Goal: Information Seeking & Learning: Learn about a topic

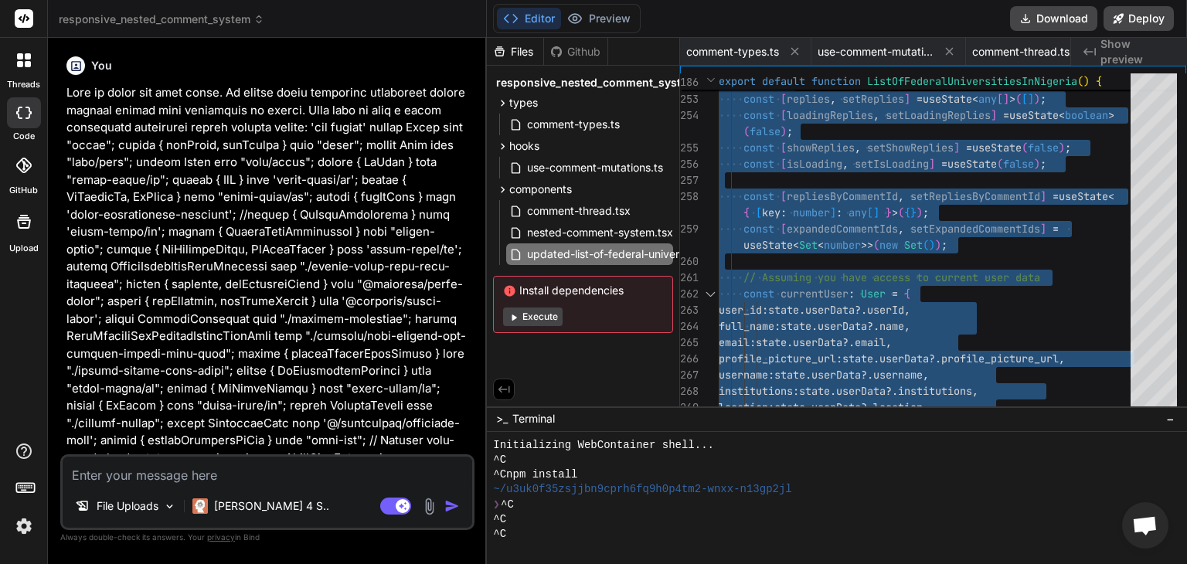
scroll to position [15, 0]
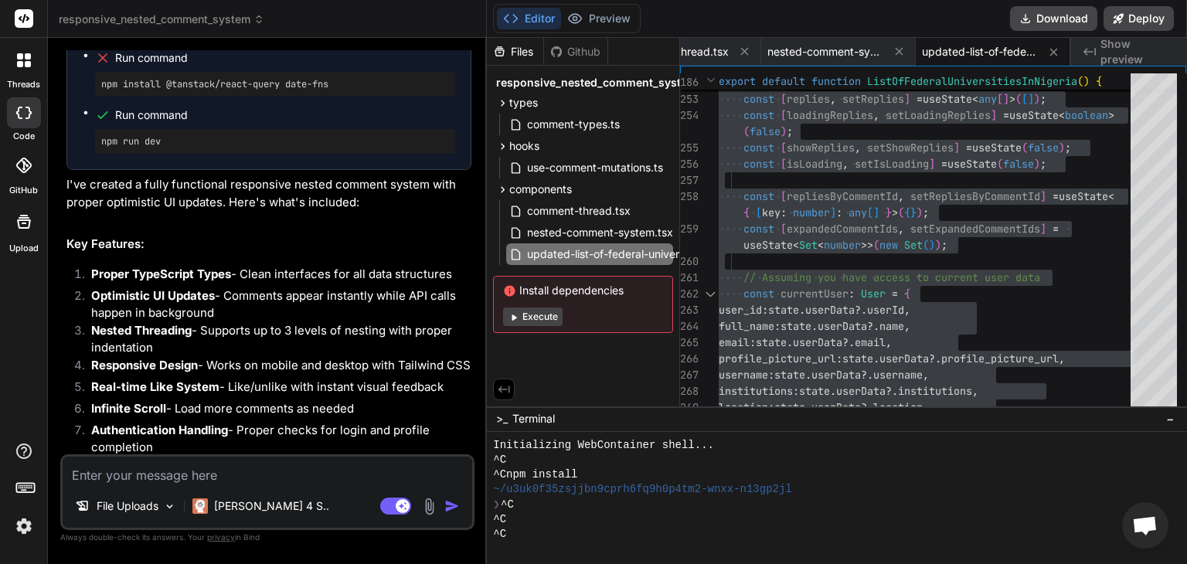
click at [291, 480] on textarea at bounding box center [268, 471] width 410 height 28
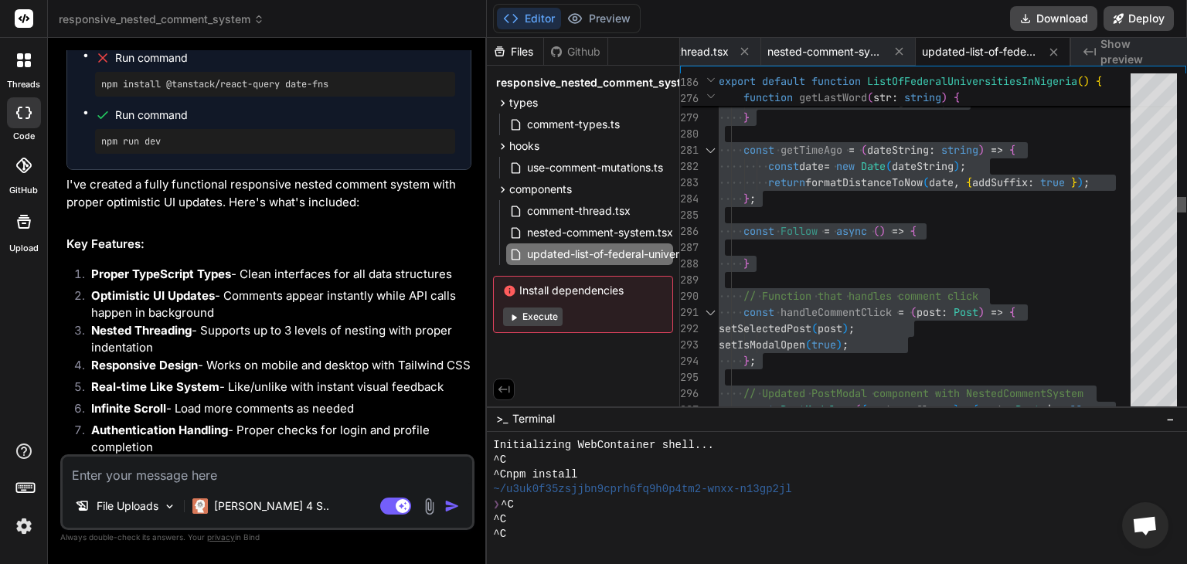
click at [1180, 203] on div at bounding box center [1181, 204] width 9 height 15
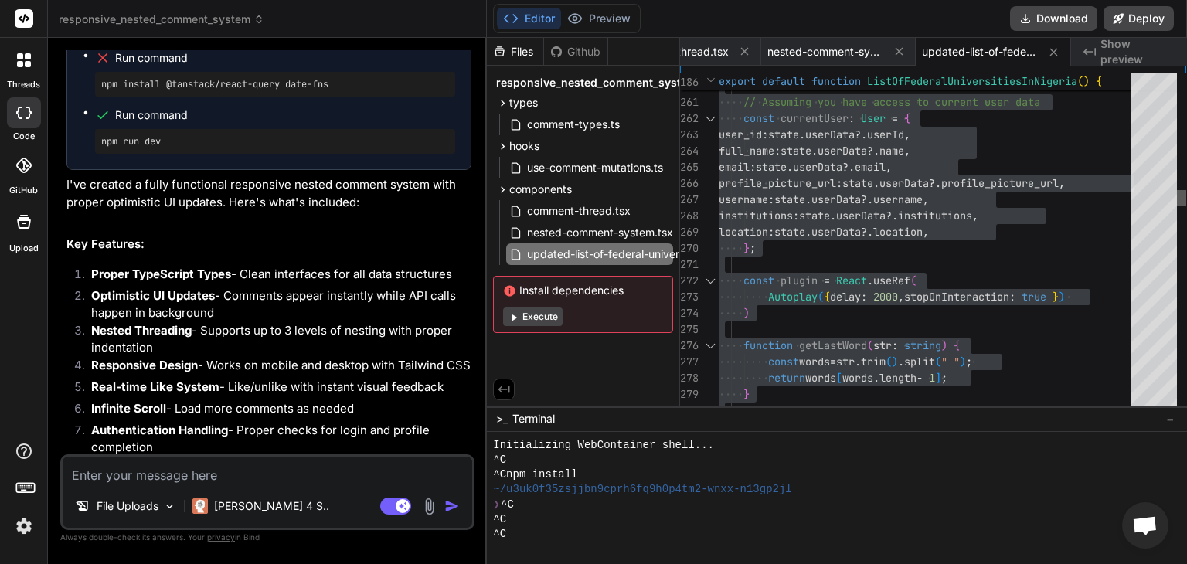
click at [1184, 195] on div at bounding box center [1181, 197] width 9 height 15
click at [1184, 194] on div at bounding box center [1181, 197] width 9 height 15
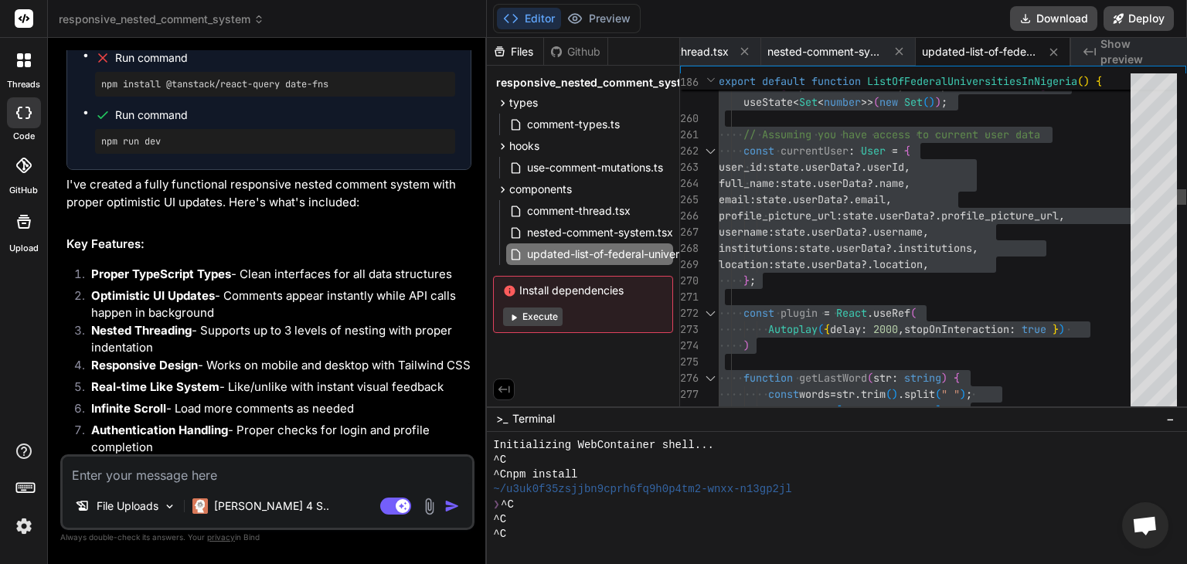
click at [1184, 194] on div at bounding box center [1181, 196] width 9 height 15
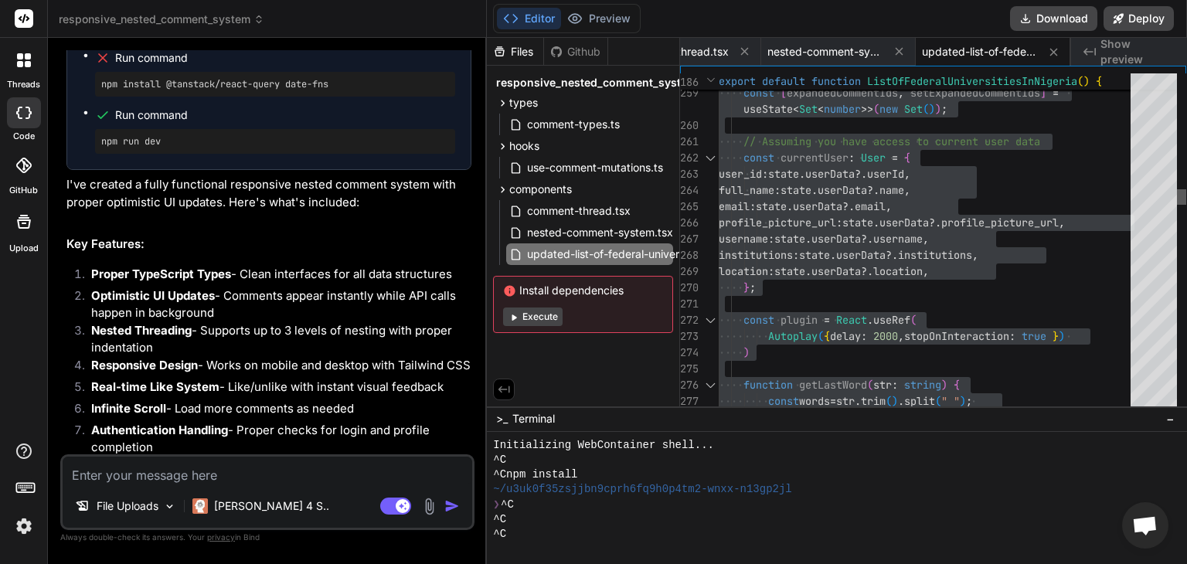
click at [1184, 194] on div at bounding box center [1181, 196] width 9 height 15
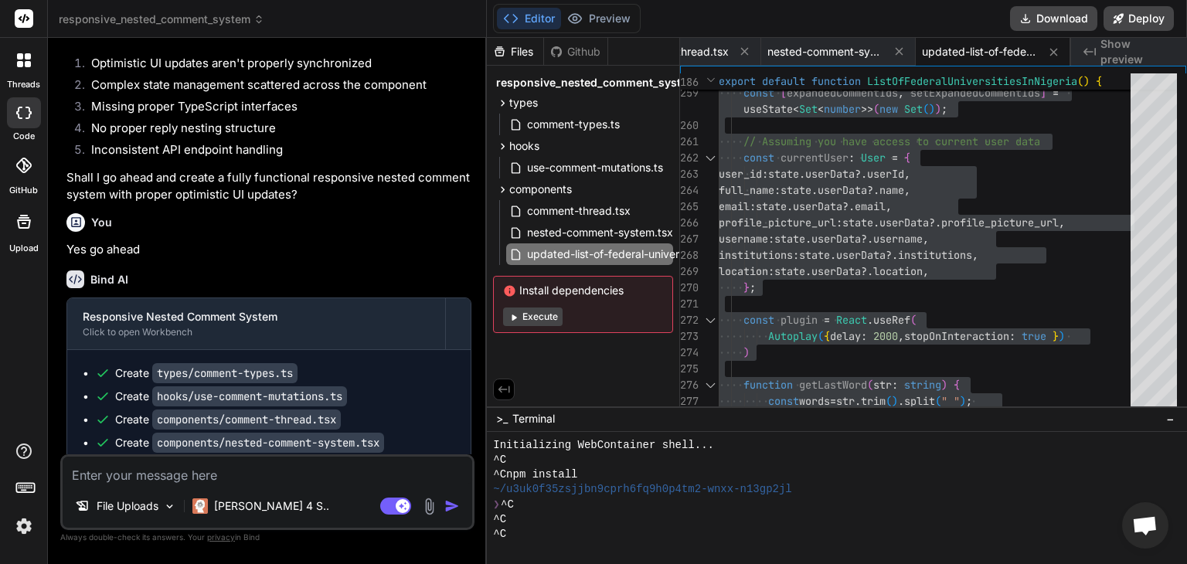
scroll to position [25018, 0]
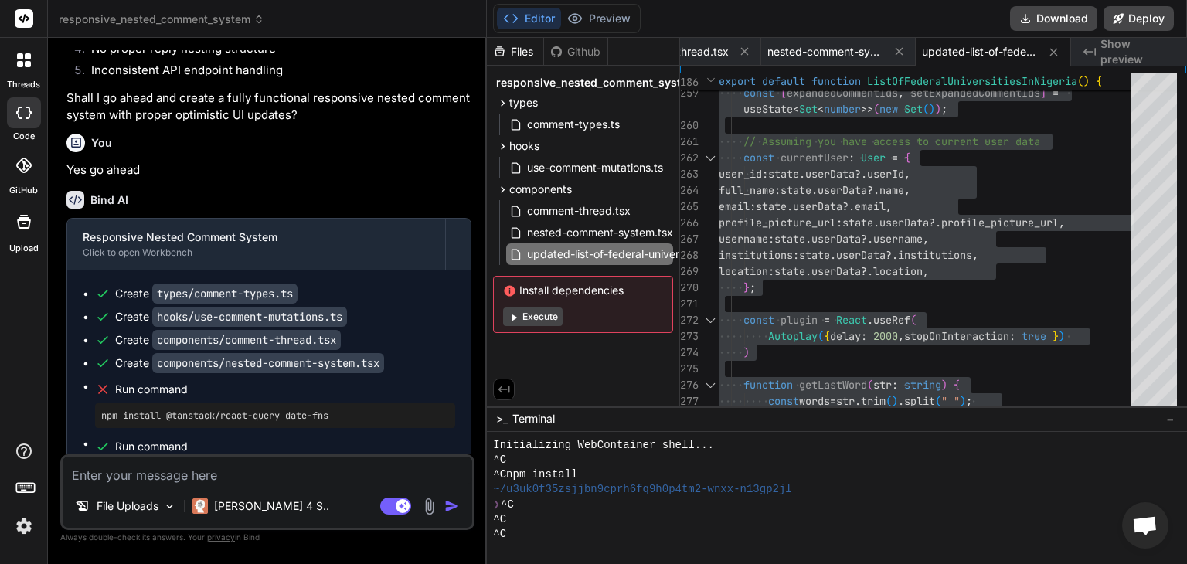
scroll to position [25087, 0]
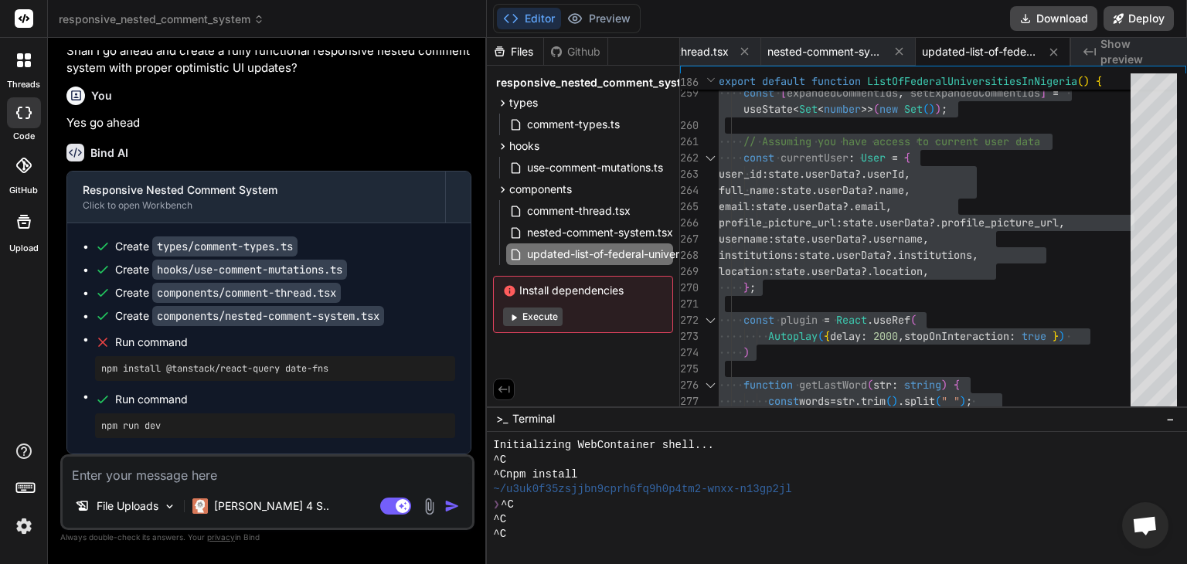
click at [209, 479] on textarea at bounding box center [268, 471] width 410 height 28
type textarea "I"
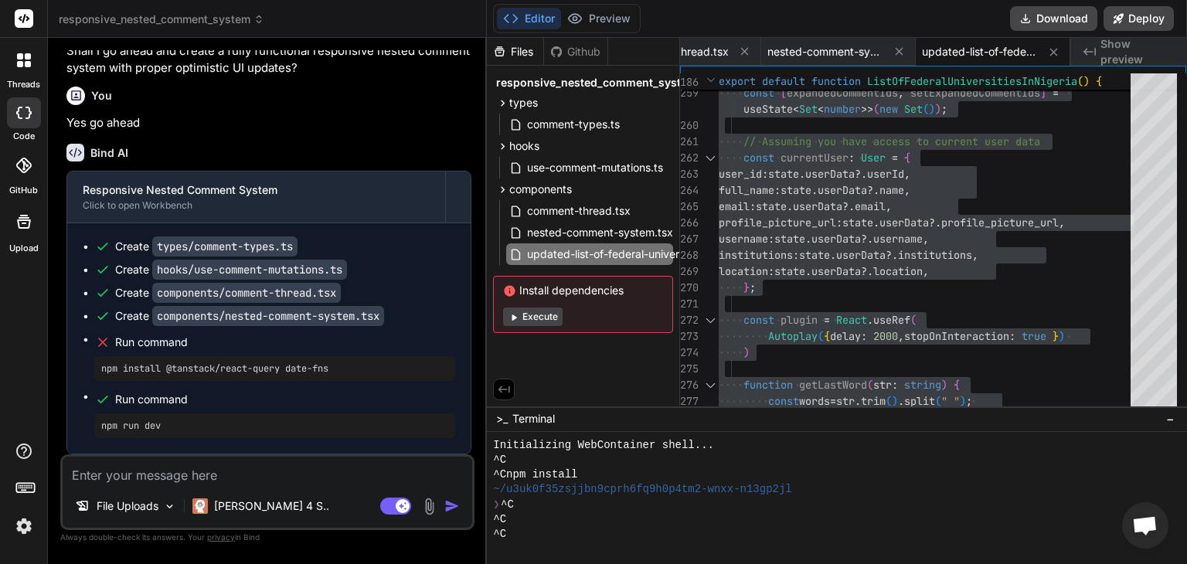
type textarea "x"
type textarea "I"
type textarea "x"
type textarea "I d"
type textarea "x"
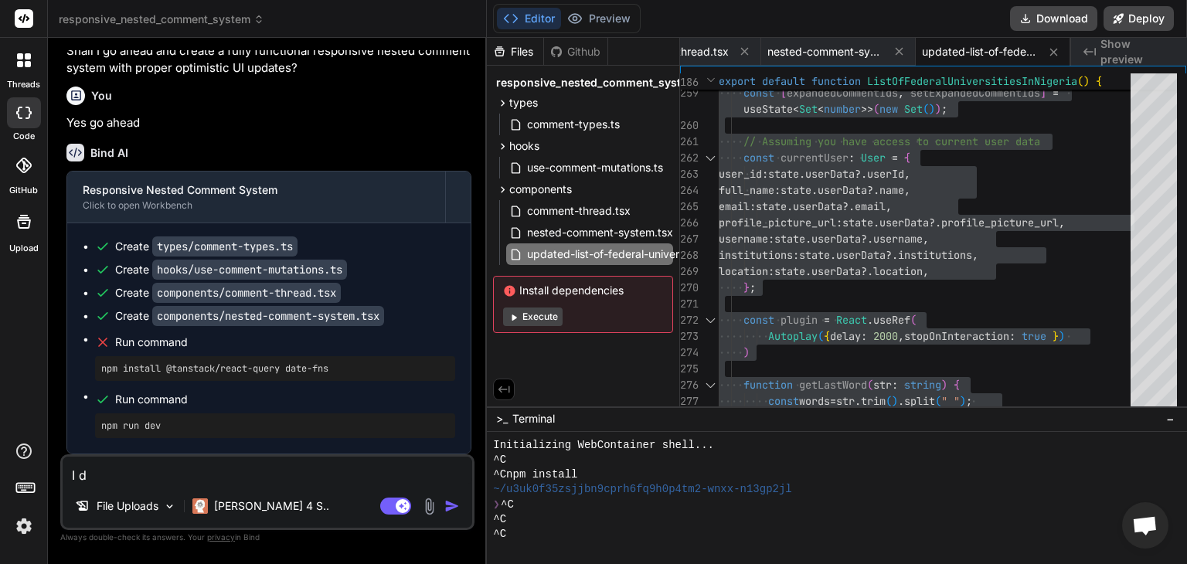
type textarea "I di"
type textarea "x"
type textarea "I did"
type textarea "x"
type textarea "I didn"
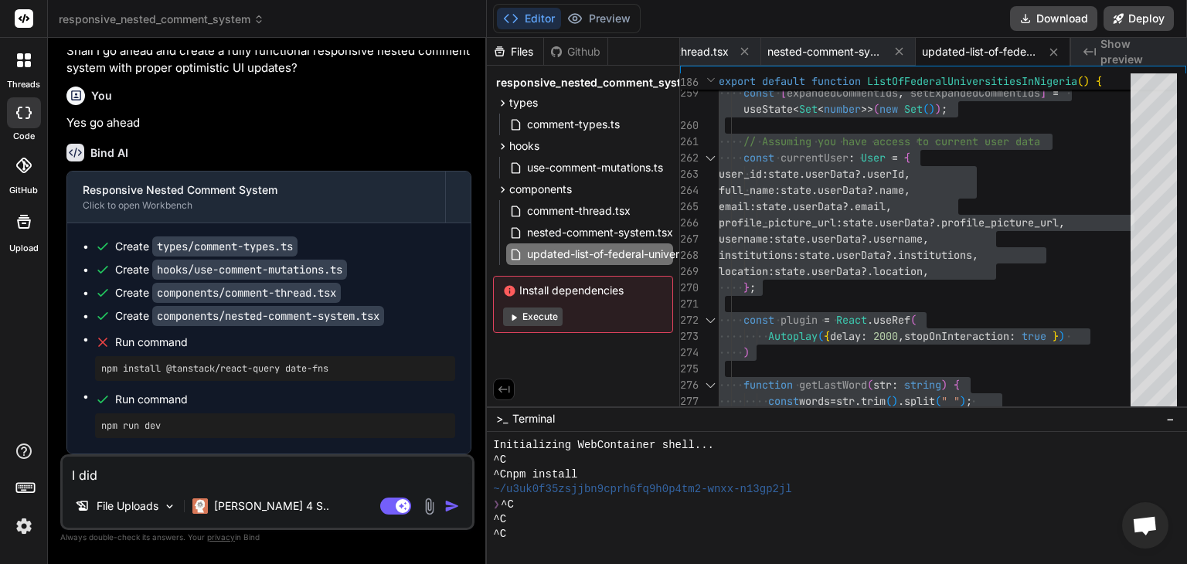
type textarea "x"
type textarea "I didn'"
type textarea "x"
type textarea "I didn't"
type textarea "x"
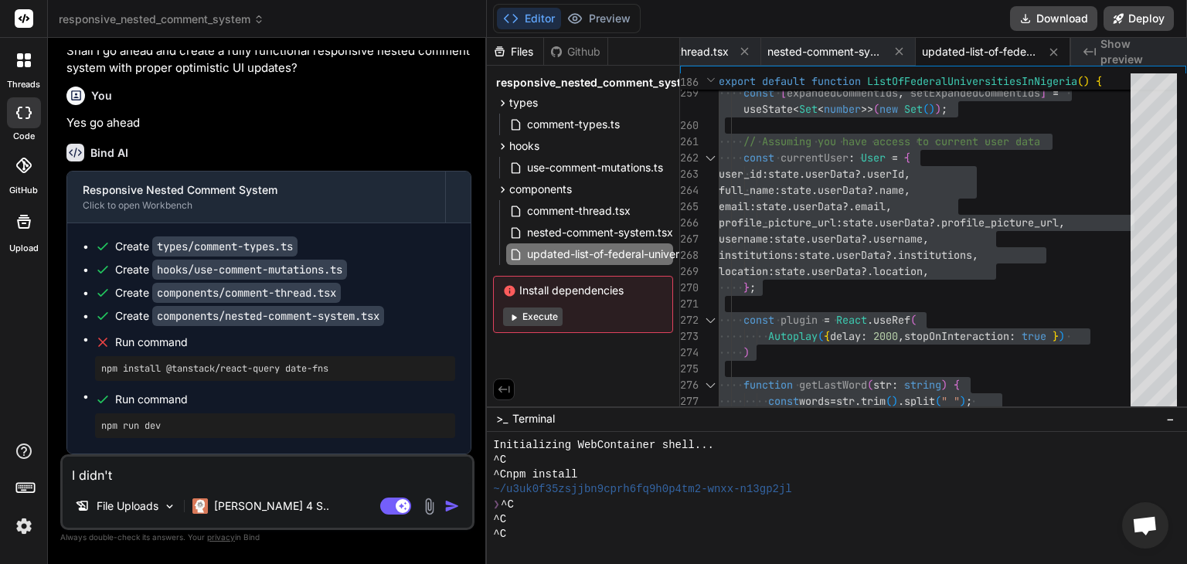
type textarea "I didn't"
type textarea "x"
type textarea "I didn't s"
type textarea "x"
type textarea "I didn't se"
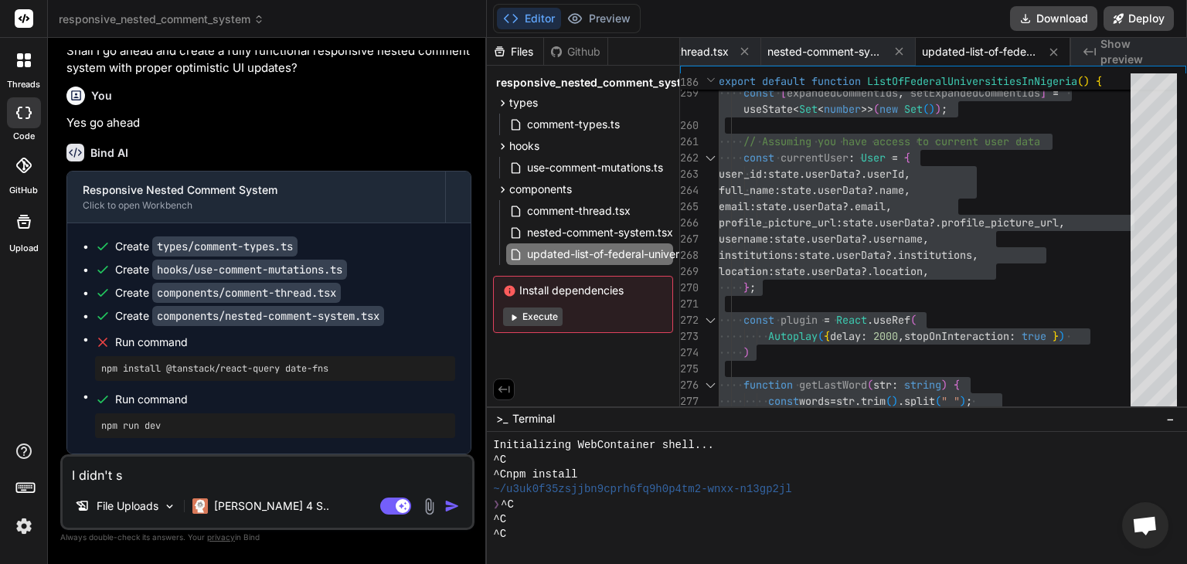
type textarea "x"
type textarea "I didn't see"
type textarea "x"
type textarea "I didn't see"
type textarea "x"
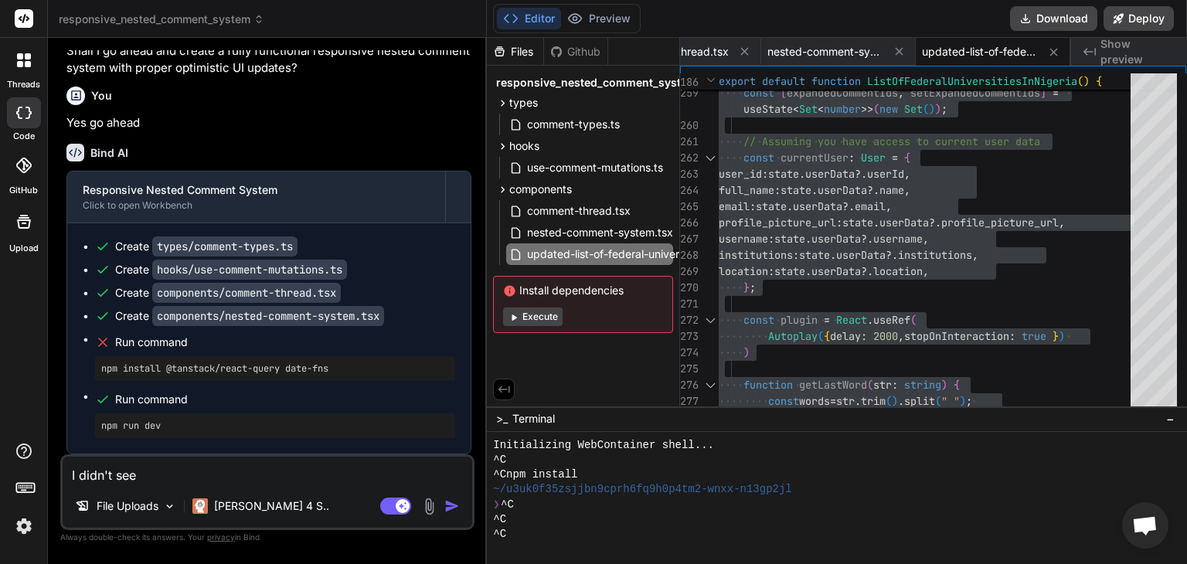
type textarea "I didn't see t"
type textarea "x"
type textarea "I didn't see th"
type textarea "x"
type textarea "I didn't see the"
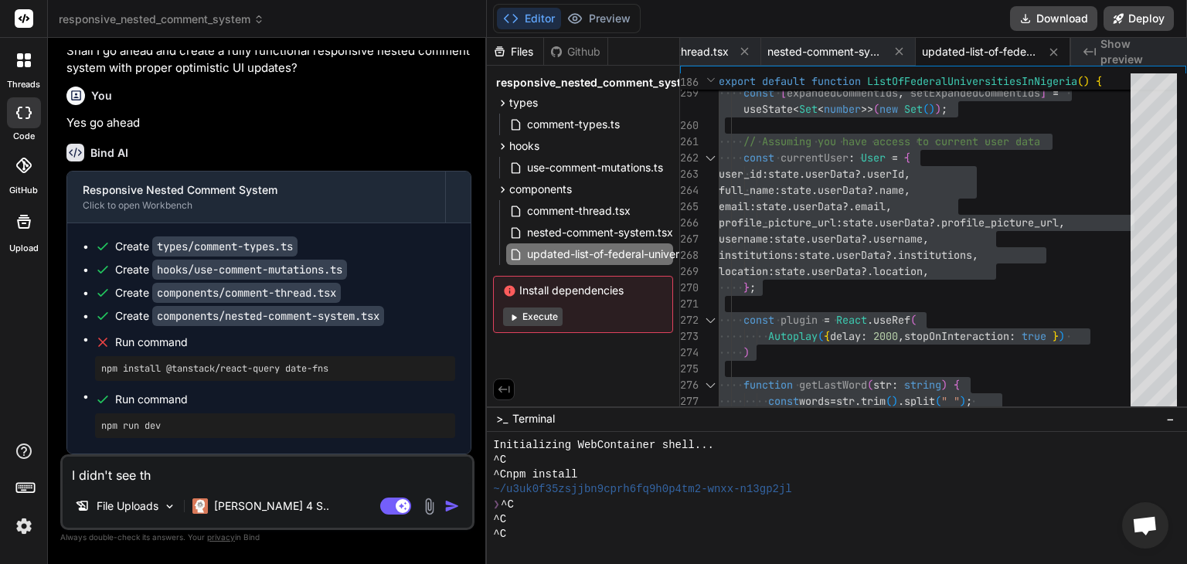
type textarea "x"
type textarea "I didn't see the"
type textarea "x"
type textarea "I didn't see the e"
type textarea "x"
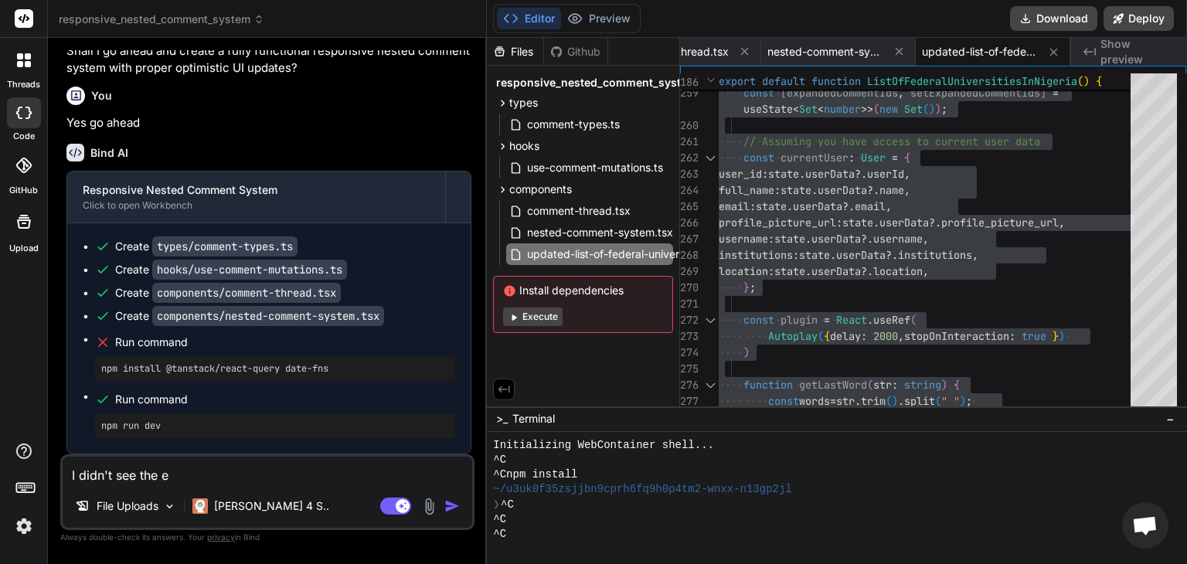
type textarea "I didn't see the ef"
type textarea "x"
type textarea "I didn't see the eff"
type textarea "x"
type textarea "I didn't see the effe"
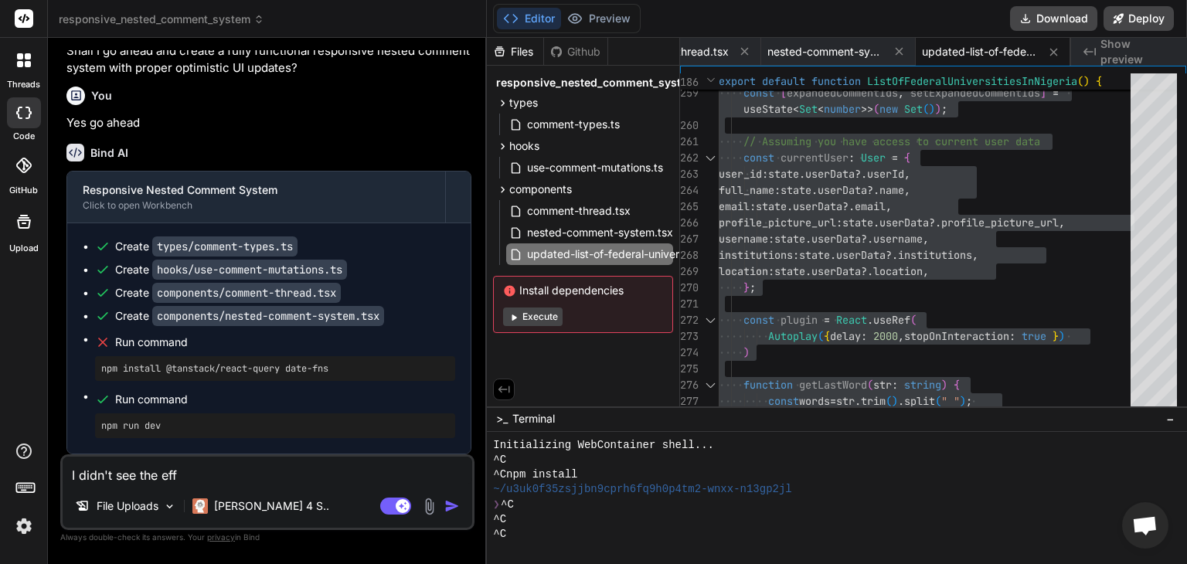
type textarea "x"
type textarea "I didn't see the effec"
type textarea "x"
type textarea "I didn't see the effect"
type textarea "x"
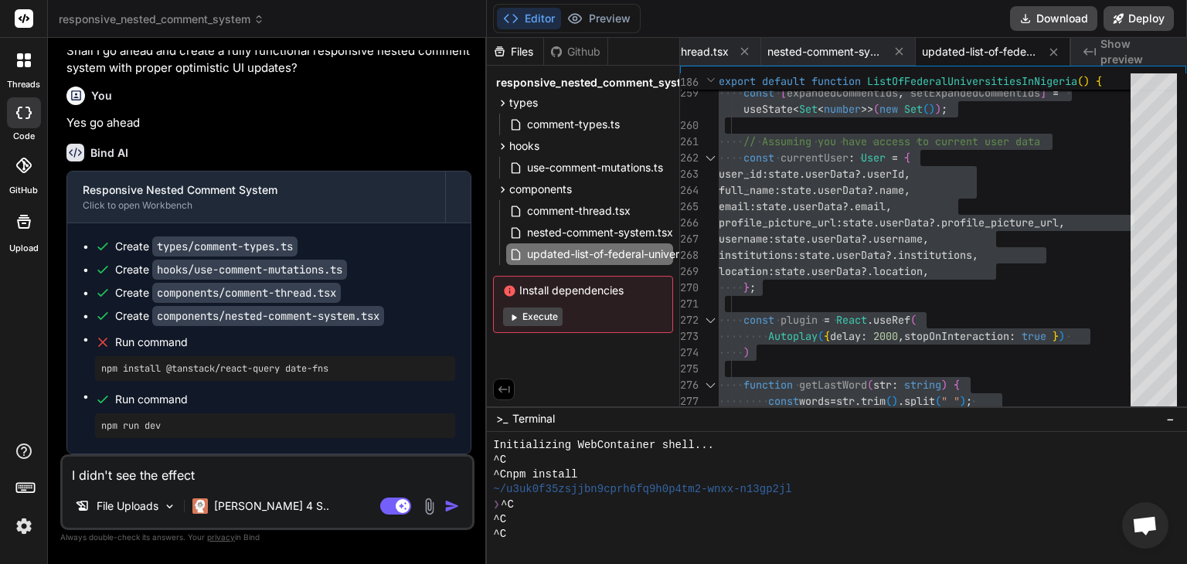
type textarea "I didn't see the effects"
type textarea "x"
type textarea "I didn't see the effects"
type textarea "x"
type textarea "I didn't see the effects o"
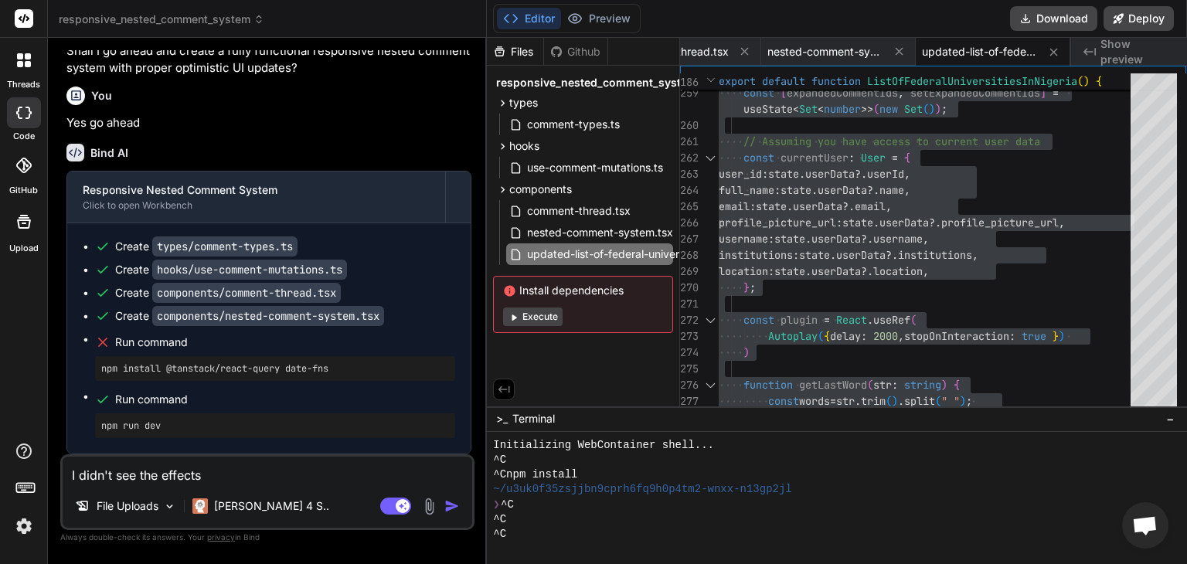
type textarea "x"
type textarea "I didn't see the effects of"
type textarea "x"
type textarea "I didn't see the effects of"
type textarea "x"
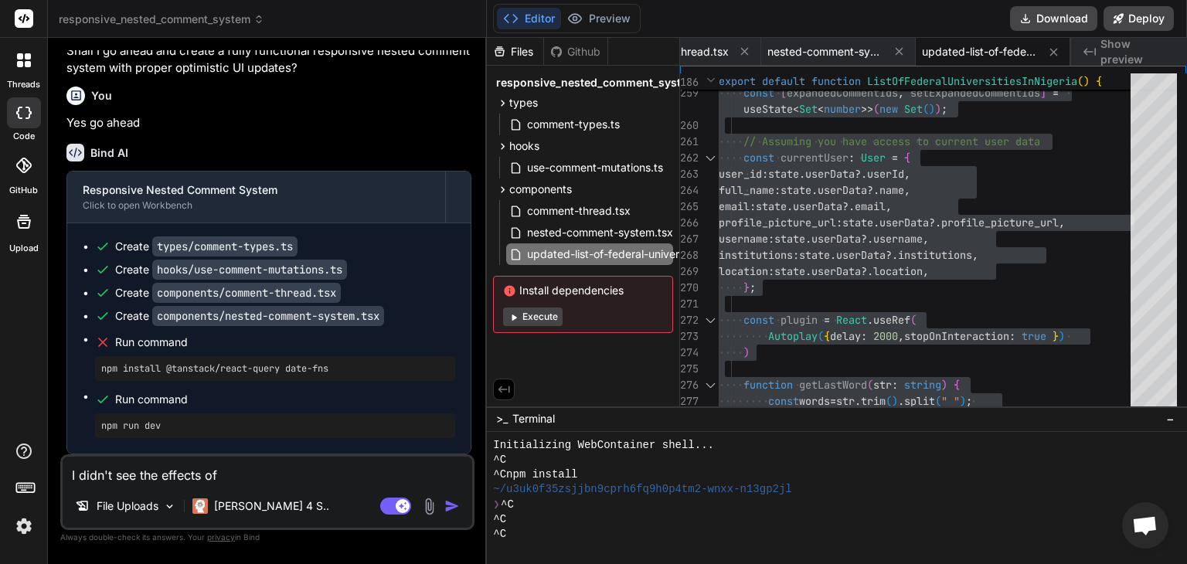
type textarea "I didn't see the effects of n"
type textarea "x"
type textarea "I didn't see the effects of ne"
type textarea "x"
type textarea "I didn't see the effects of nes"
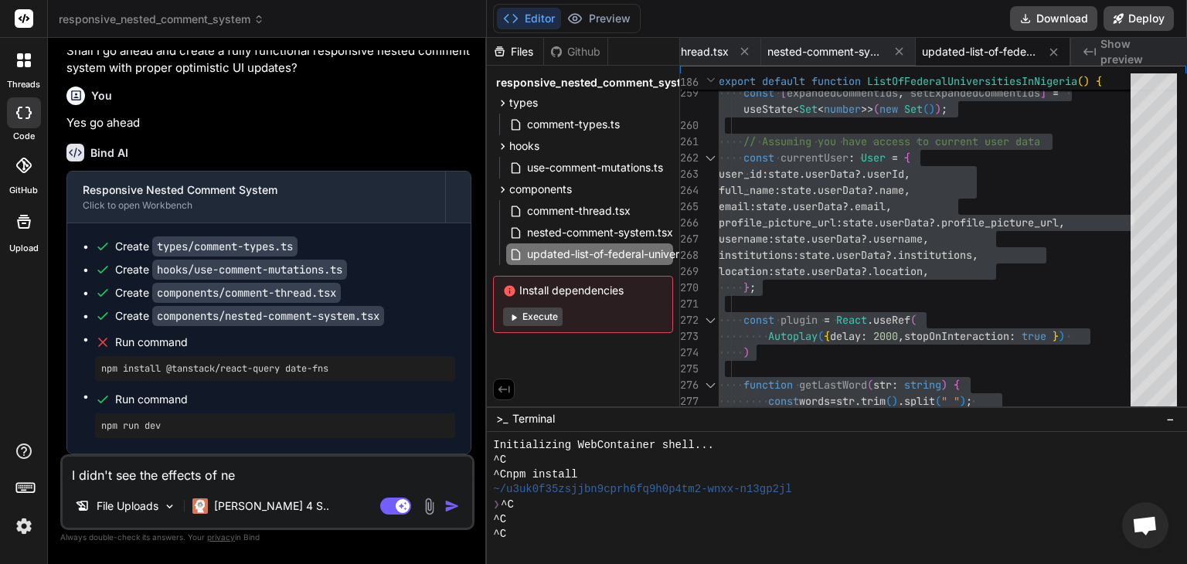
type textarea "x"
type textarea "I didn't see the effects of nest"
type textarea "x"
type textarea "I didn't see the effects of neste"
type textarea "x"
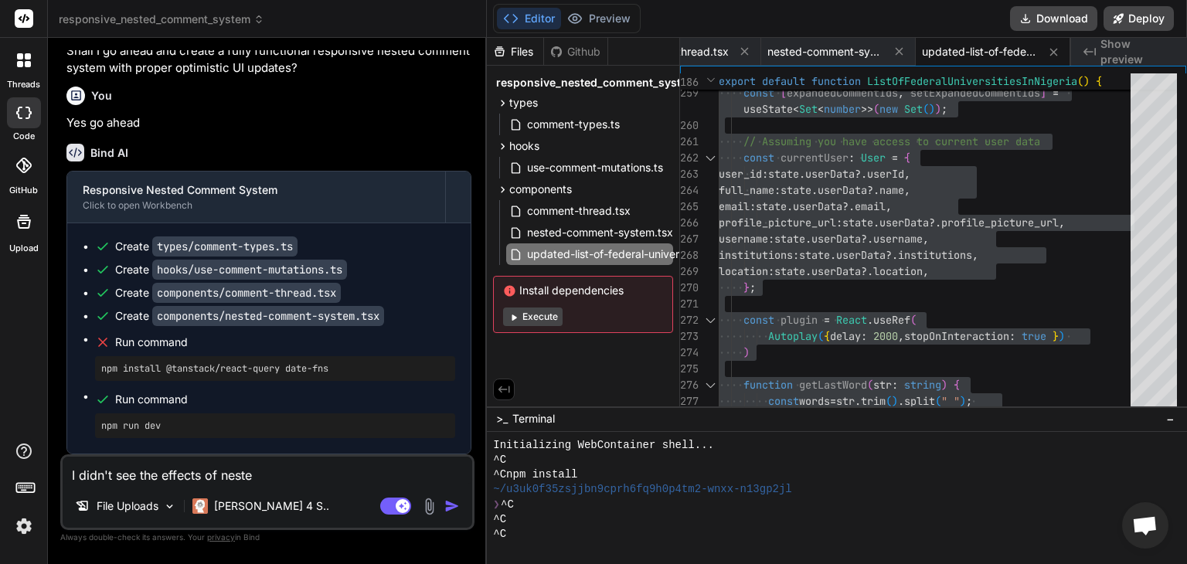
type textarea "I didn't see the effects of nested"
type textarea "x"
type textarea "I didn't see the effects of nested"
type textarea "x"
type textarea "I didn't see the effects of nested c"
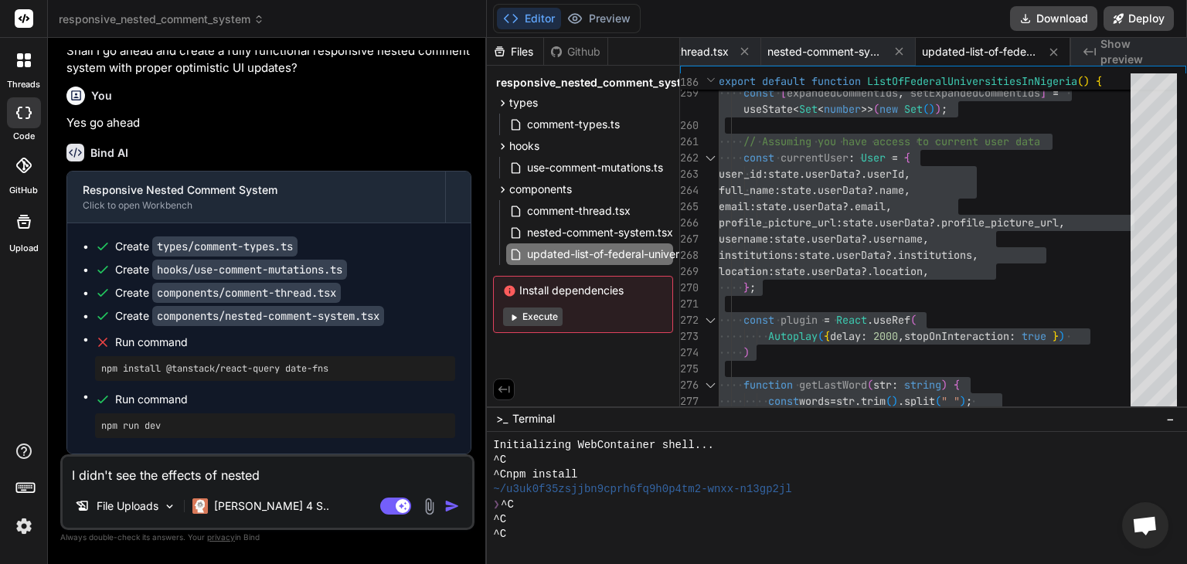
type textarea "x"
type textarea "I didn't see the effects of nested co"
type textarea "x"
type textarea "I didn't see the effects of nested com"
type textarea "x"
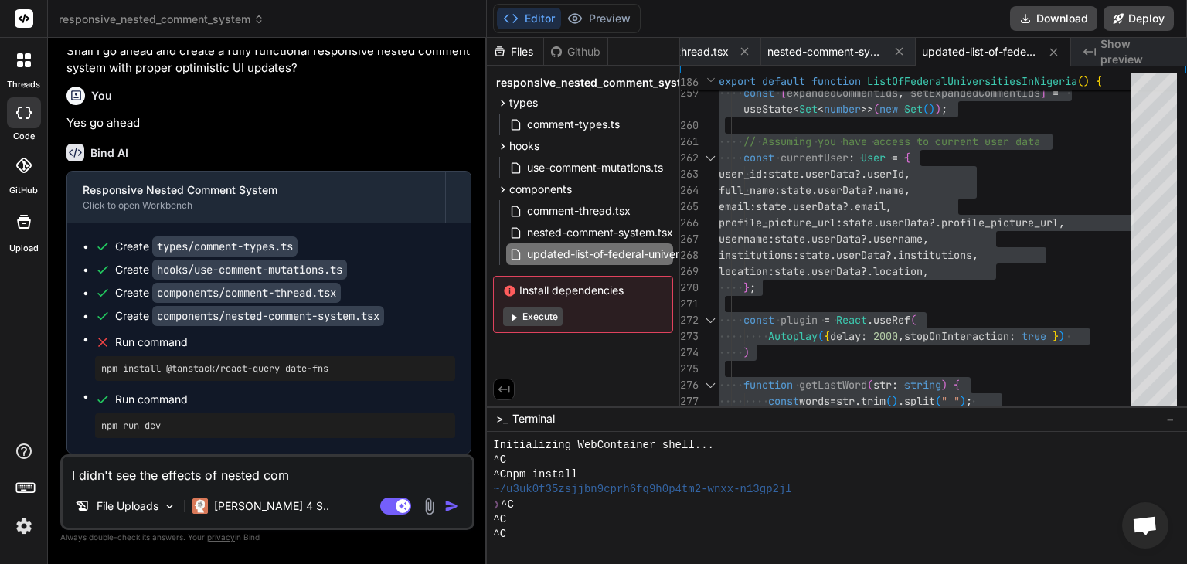
type textarea "I didn't see the effects of nested comm"
type textarea "x"
type textarea "I didn't see the effects of nested comme"
type textarea "x"
type textarea "I didn't see the effects of nested commen"
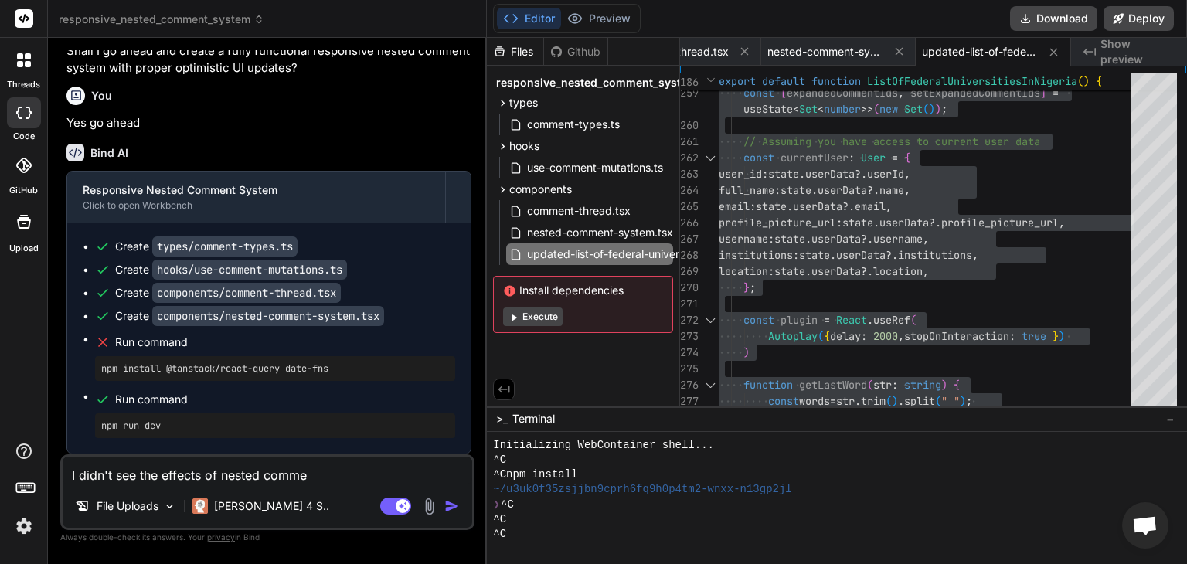
type textarea "x"
type textarea "I didn't see the effects of nested comment"
type textarea "x"
type textarea "I didn't see the effects of nested comments"
type textarea "x"
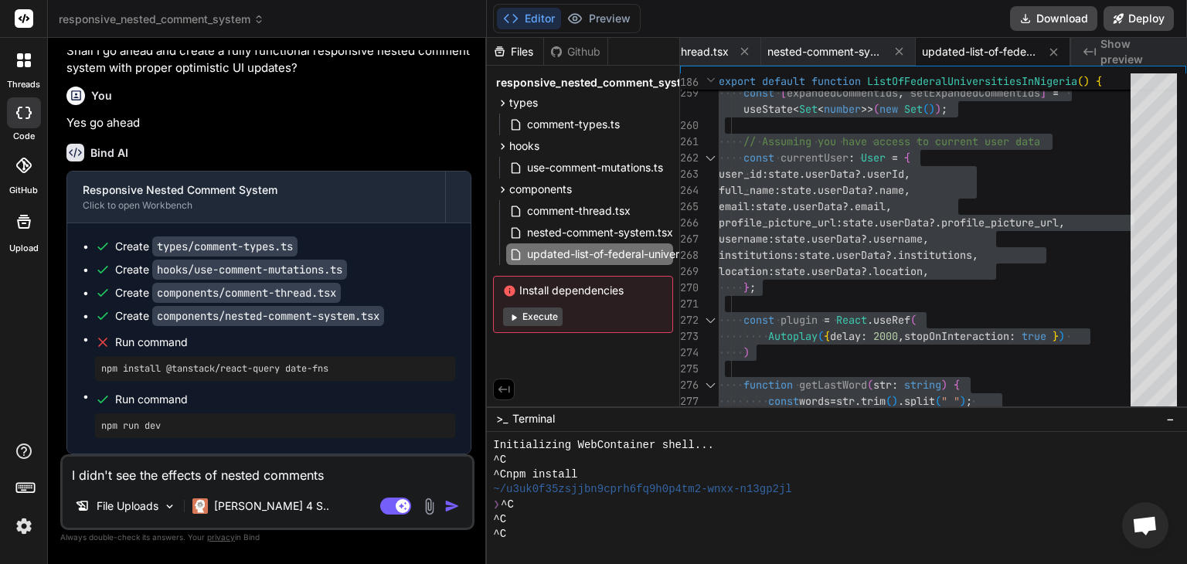
type textarea "I didn't see the effects of nested comments,"
type textarea "x"
type textarea "I didn't see the effects of nested comments,"
type textarea "x"
type textarea "I didn't see the effects of nested comments, a"
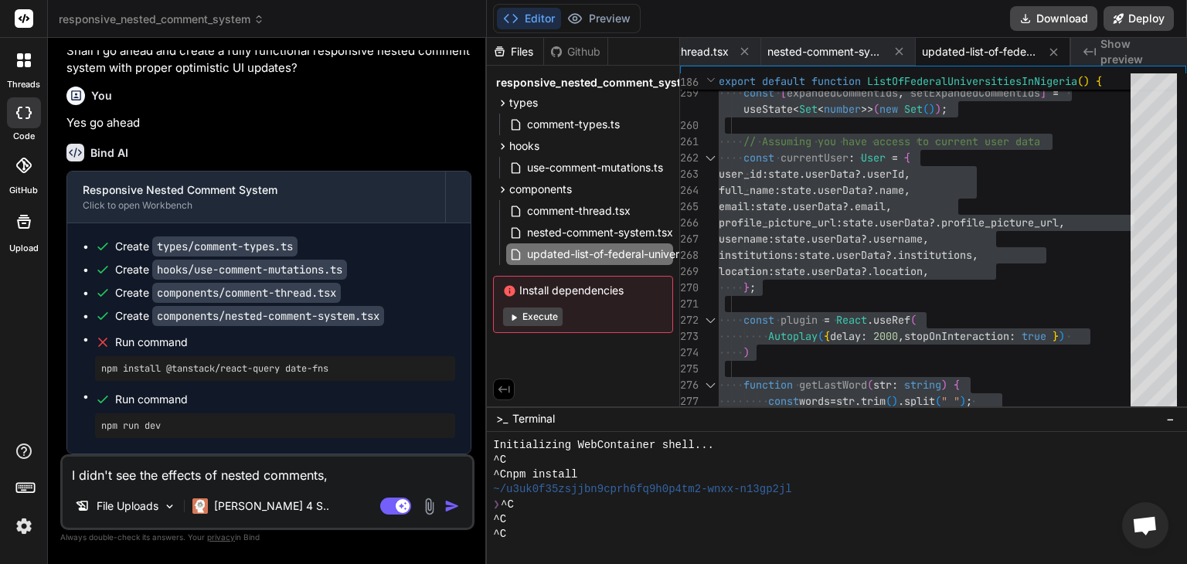
type textarea "x"
type textarea "I didn't see the effects of nested comments, an"
type textarea "x"
type textarea "I didn't see the effects of nested comments, and"
type textarea "x"
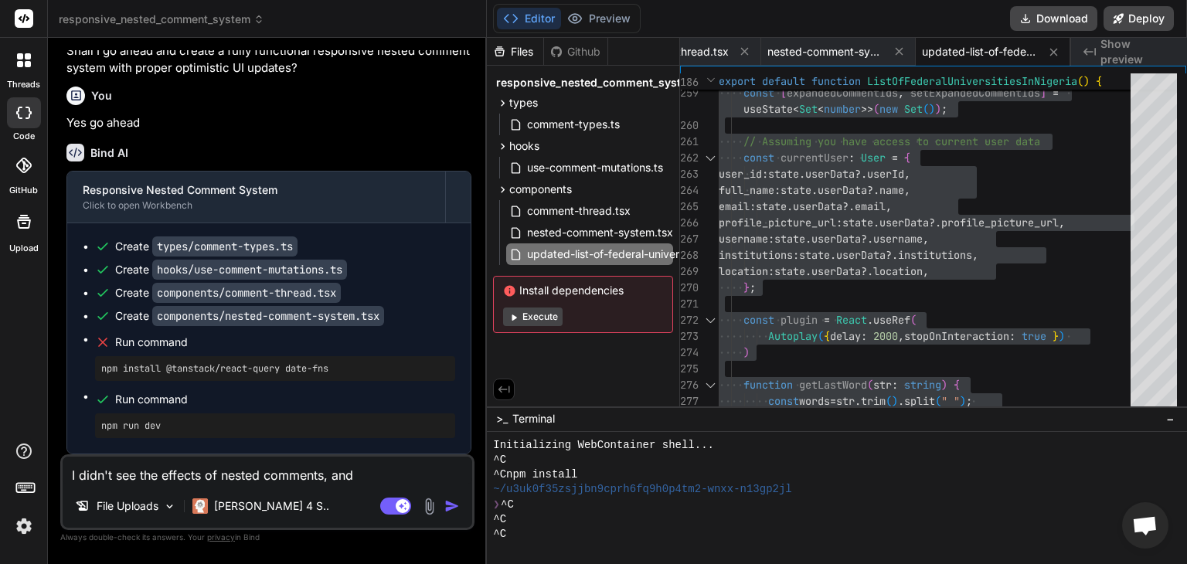
type textarea "I didn't see the effects of nested comments, and"
type textarea "x"
type textarea "I didn't see the effects of nested comments, and"
type textarea "x"
type textarea "I didn't see the effects of nested comments, an"
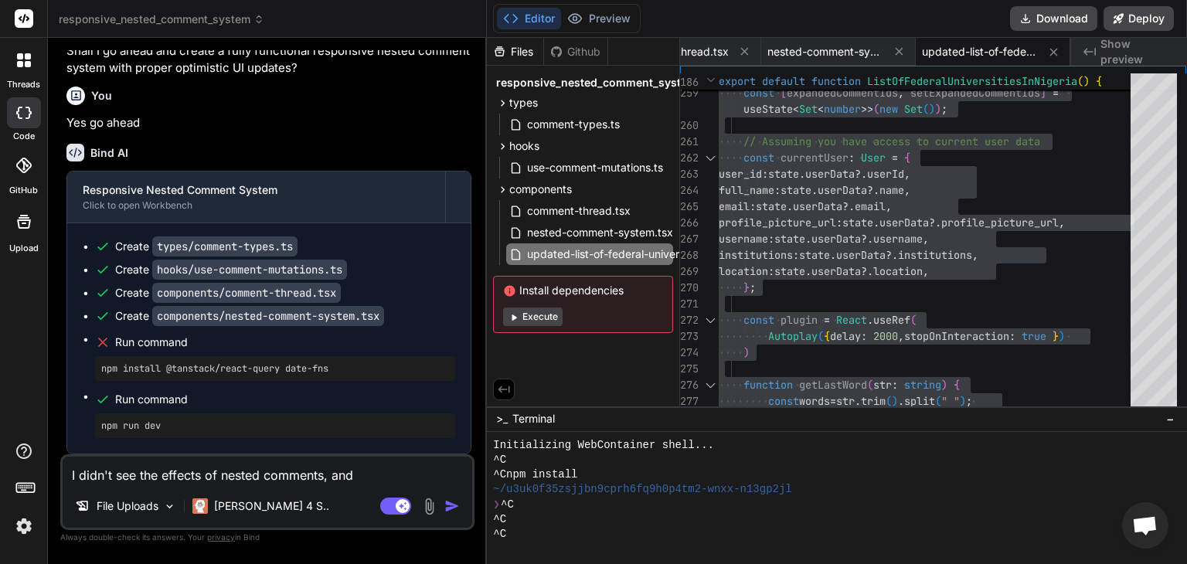
type textarea "x"
type textarea "I didn't see the effects of nested comments, a"
type textarea "x"
type textarea "I didn't see the effects of nested comments,"
type textarea "x"
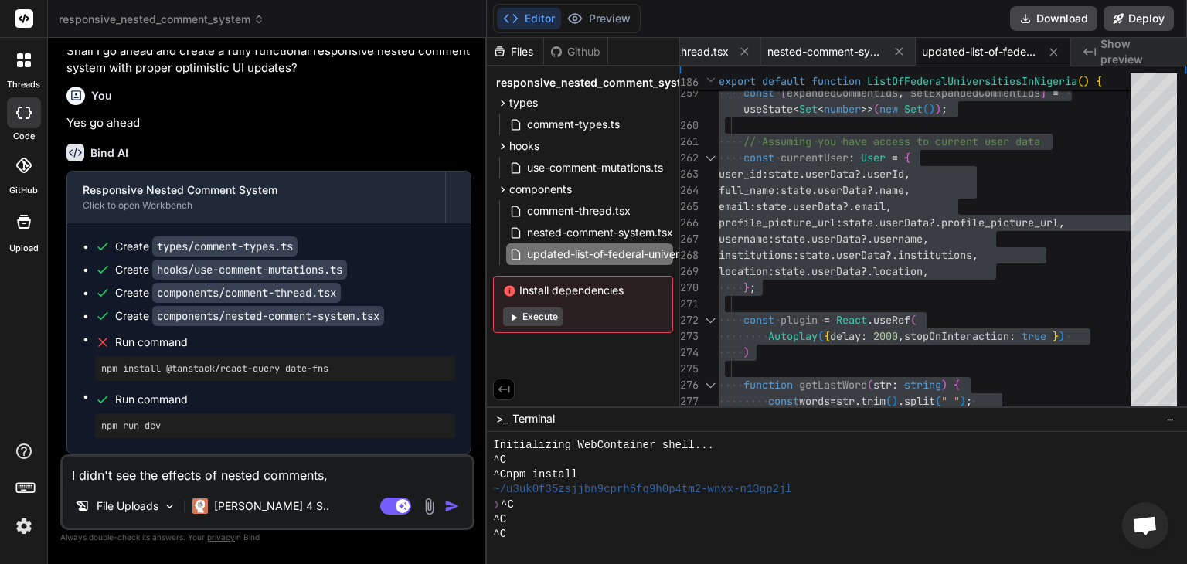
type textarea "I didn't see the effects of nested comments,"
type textarea "x"
type textarea "I didn't see the effects of nested comments"
type textarea "x"
type textarea "I didn't see the effects of nested commentsa"
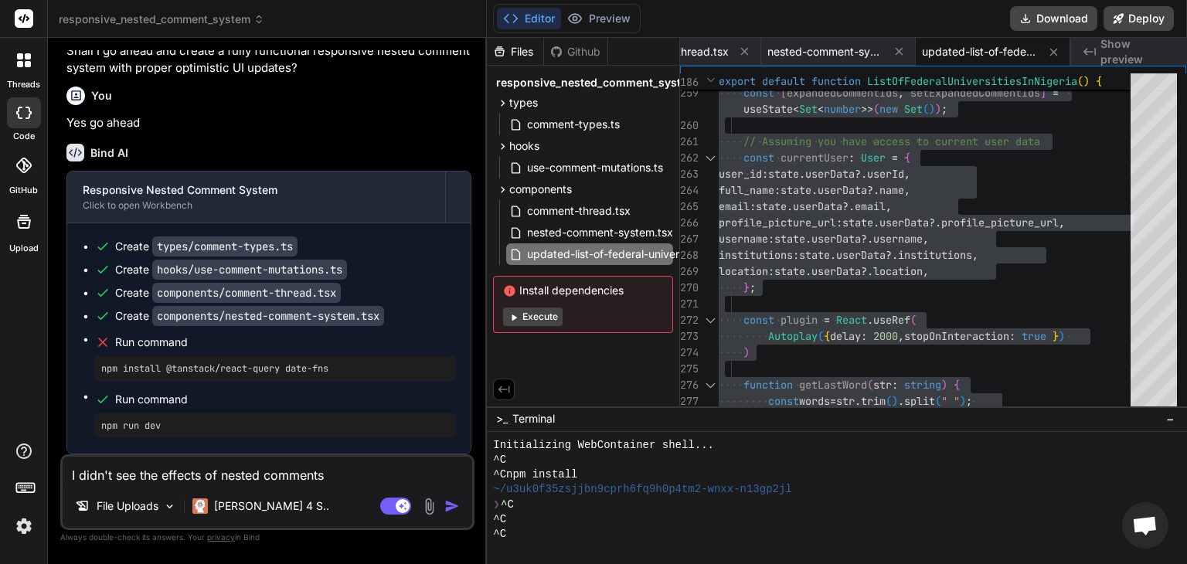
type textarea "x"
type textarea "I didn't see the effects of nested commentsas"
type textarea "x"
type textarea "I didn't see the effects of nested commentsa"
type textarea "x"
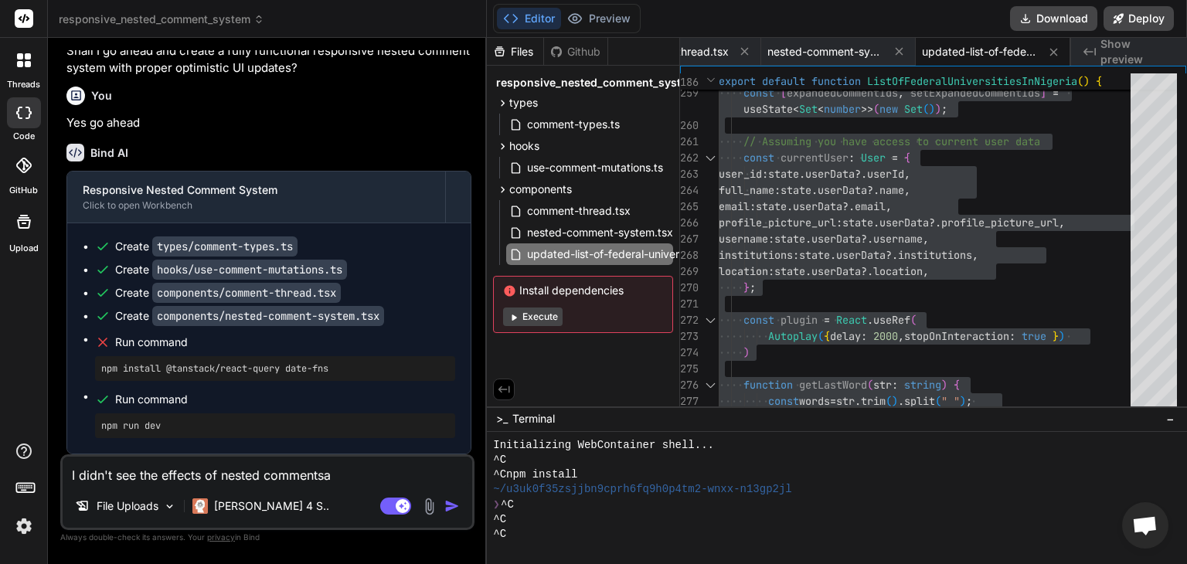
type textarea "I didn't see the effects of nested comments"
type textarea "x"
type textarea "I didn't see the effects of nested comments"
type textarea "x"
type textarea "I didn't see the effects of nested comments a"
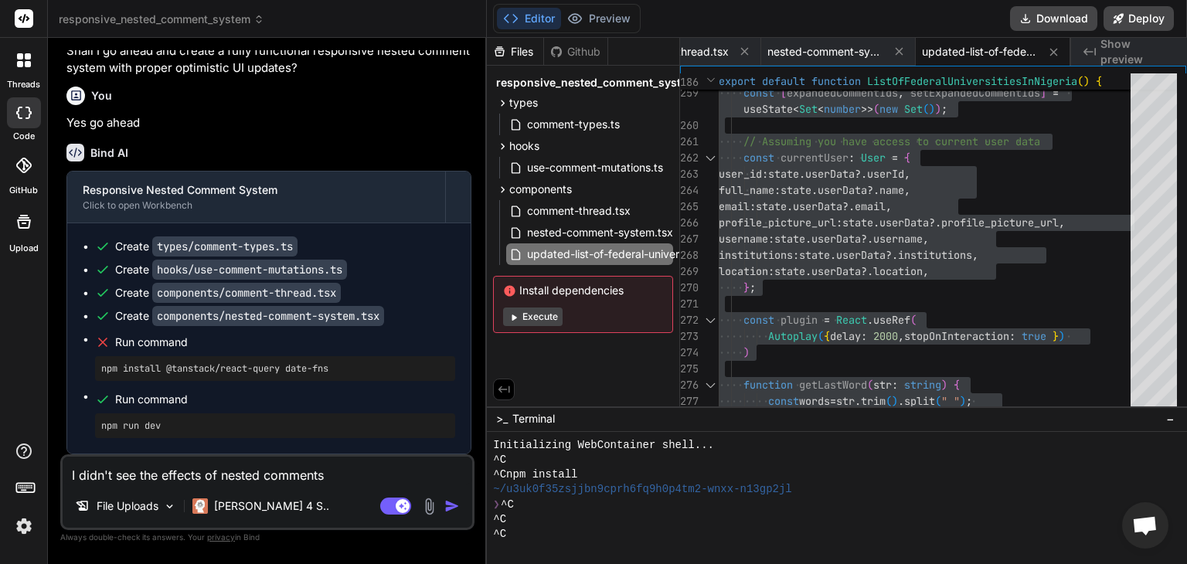
type textarea "x"
type textarea "I didn't see the effects of nested comments as"
type textarea "x"
type textarea "I didn't see the effects of nested comments as"
type textarea "x"
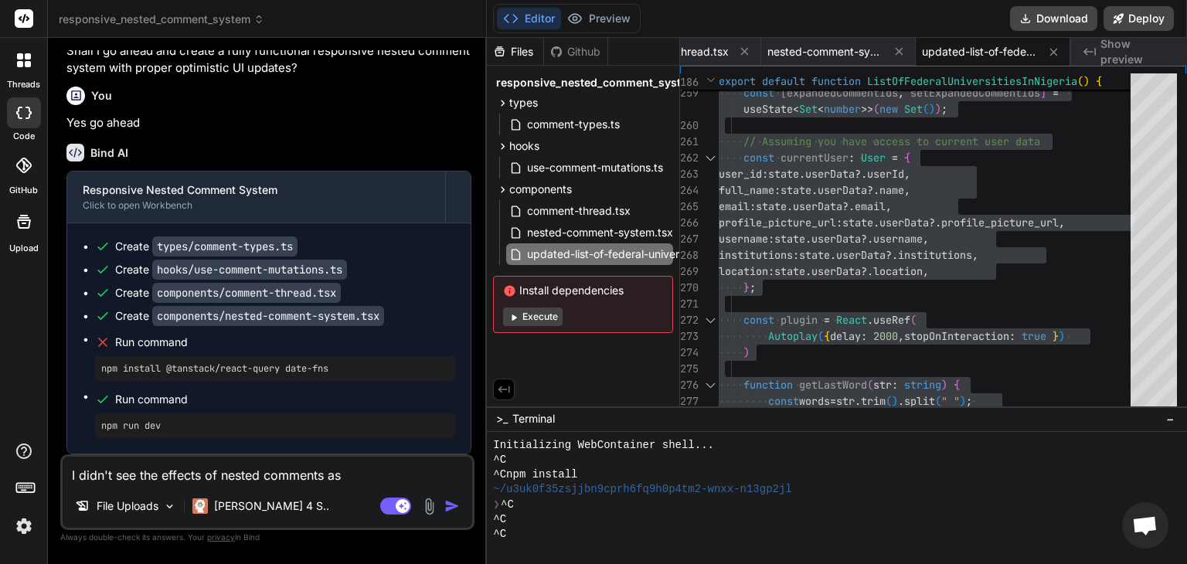
type textarea "I didn't see the effects of nested comments as a"
type textarea "x"
type textarea "I didn't see the effects of nested comments as al"
type textarea "x"
type textarea "I didn't see the effects of nested comments as all"
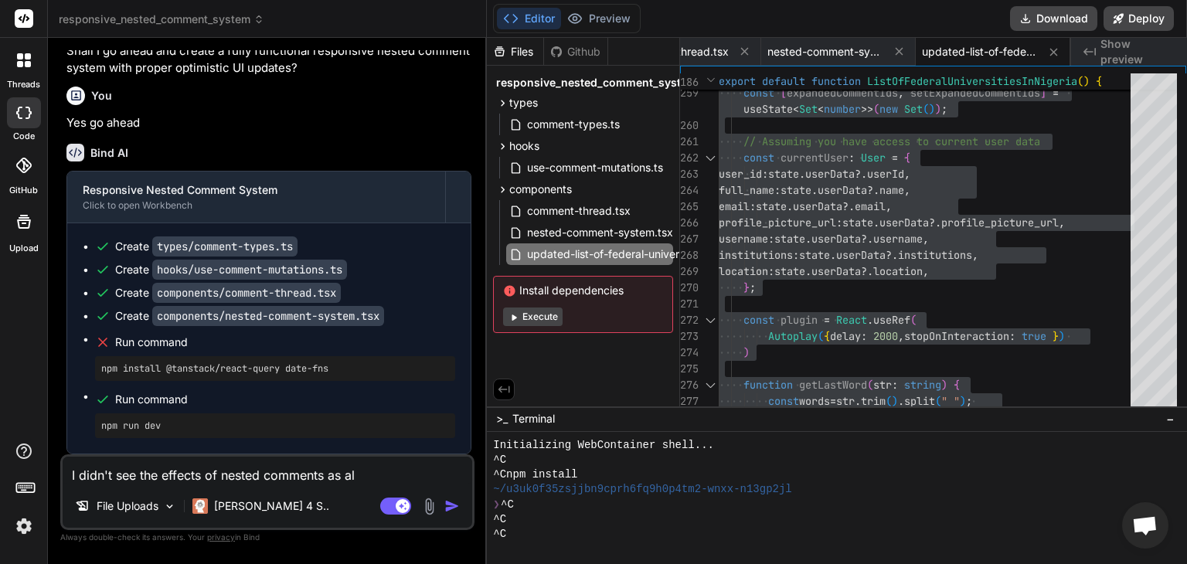
type textarea "x"
type textarea "I didn't see the effects of nested comments as all"
type textarea "x"
type textarea "I didn't see the effects of nested comments as all c"
type textarea "x"
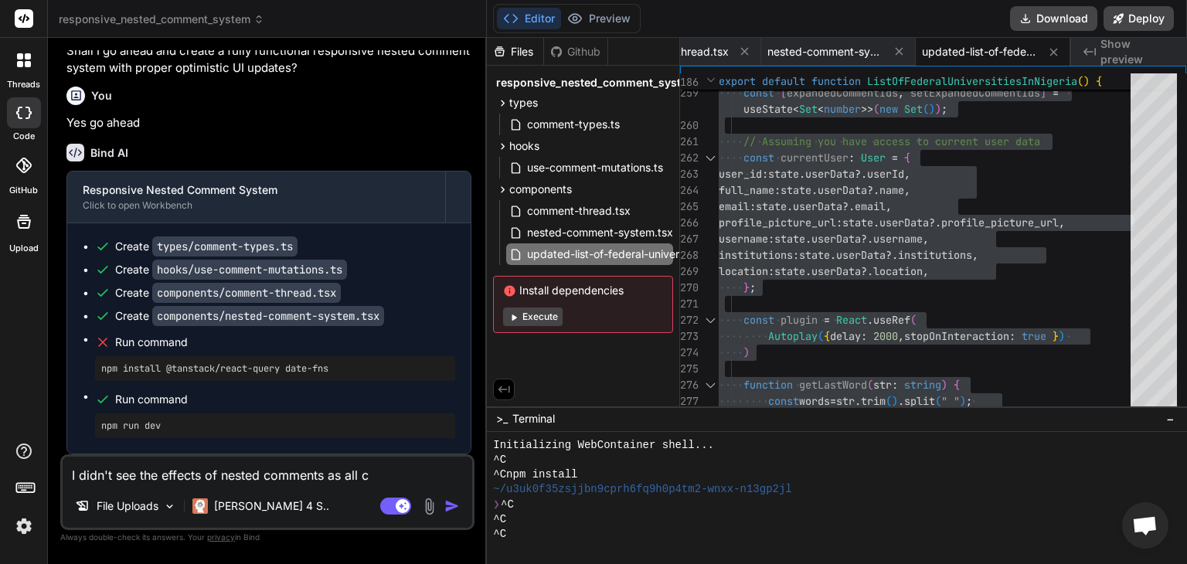
type textarea "I didn't see the effects of nested comments as all co"
type textarea "x"
type textarea "I didn't see the effects of nested comments as all com"
type textarea "x"
type textarea "I didn't see the effects of nested comments as all comm"
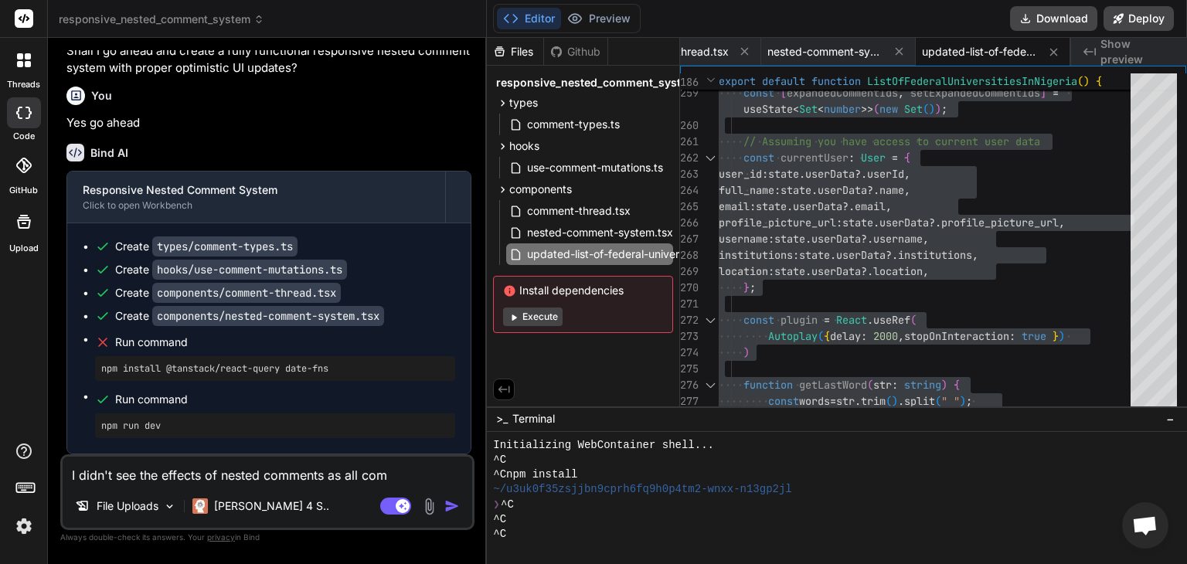
type textarea "x"
type textarea "I didn't see the effects of nested comments as all comme"
type textarea "x"
type textarea "I didn't see the effects of nested comments as all commen"
type textarea "x"
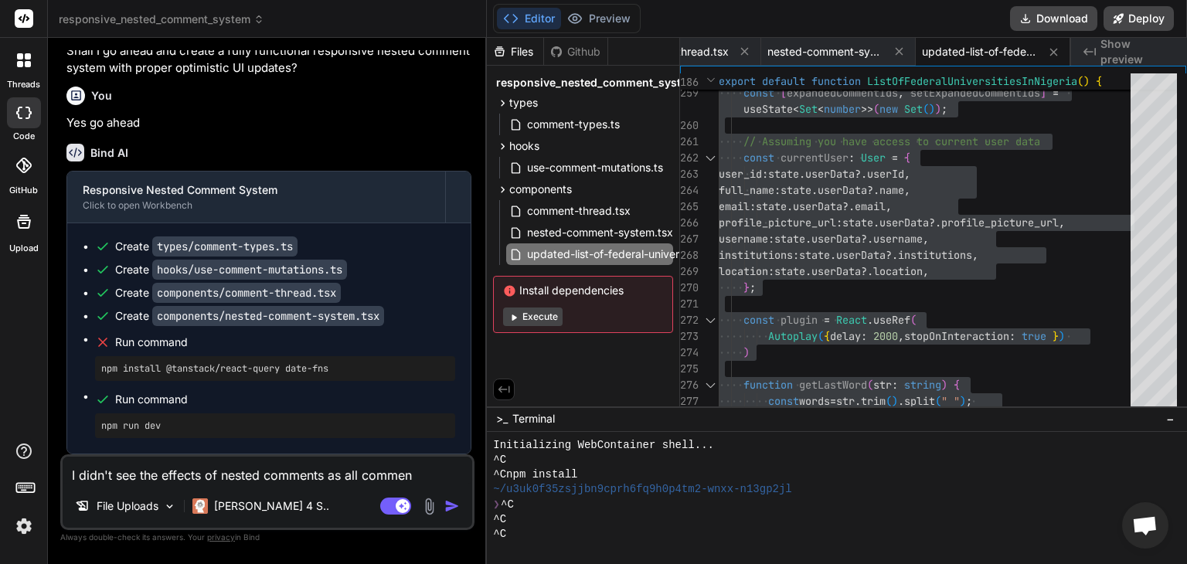
type textarea "I didn't see the effects of nested comments as all comment"
type textarea "x"
type textarea "I didn't see the effects of nested comments as all comments"
type textarea "x"
type textarea "I didn't see the effects of nested comments as all comments"
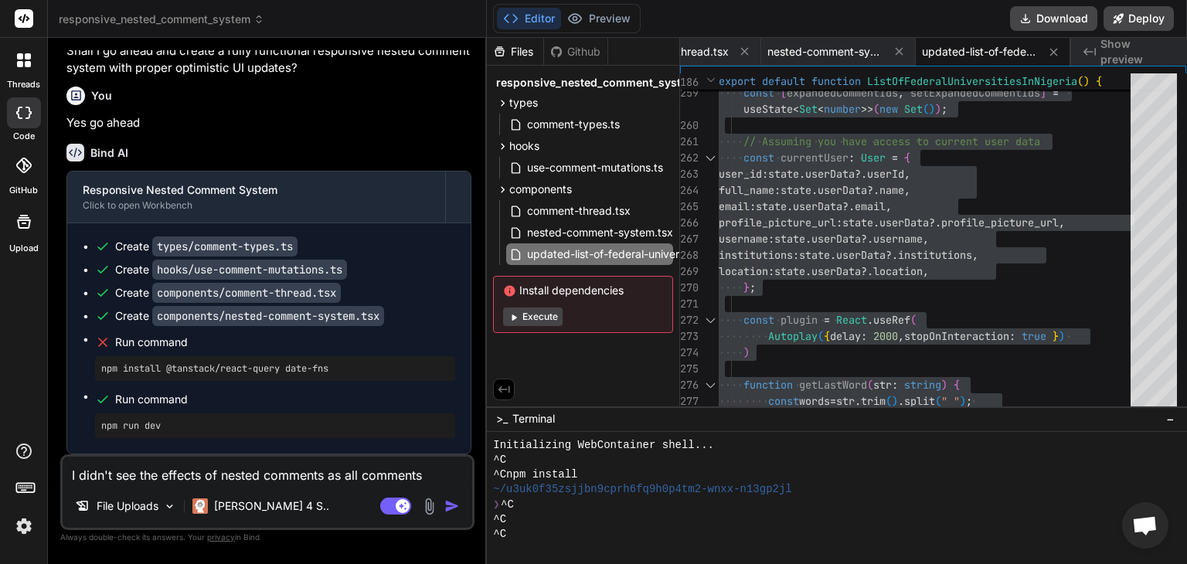
type textarea "x"
type textarea "I didn't see the effects of nested comments as all comments a"
type textarea "x"
type textarea "I didn't see the effects of nested comments as all comments an"
type textarea "x"
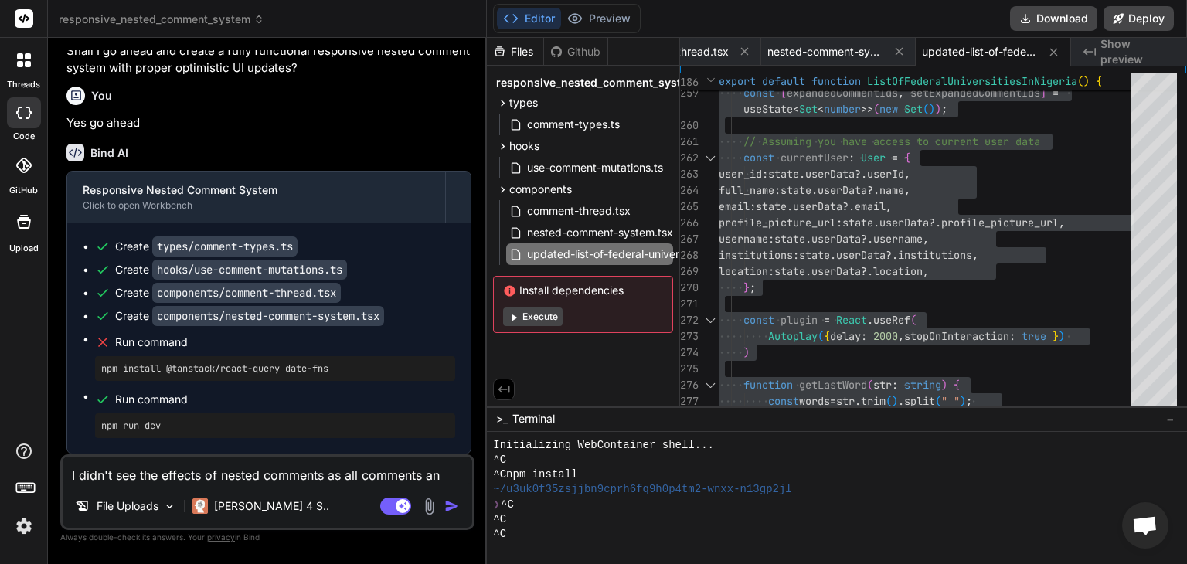
type textarea "I didn't see the effects of nested comments as all comments and"
type textarea "x"
type textarea "I didn't see the effects of nested comments as all comments and"
type textarea "x"
type textarea "I didn't see the effects of nested comments as all comments and r"
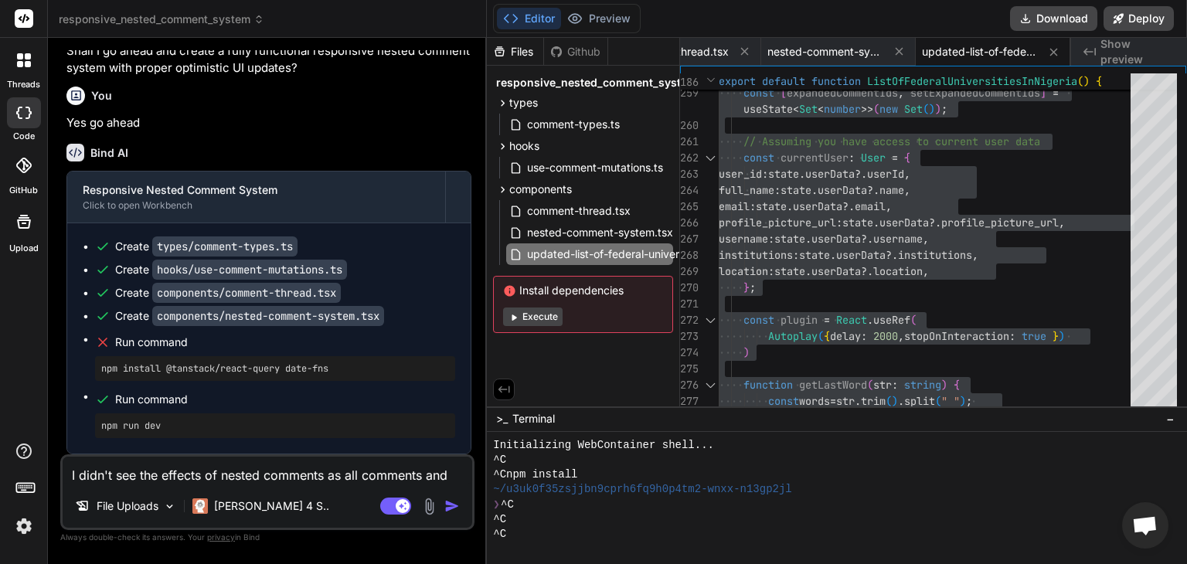
type textarea "x"
type textarea "I didn't see the effects of nested comments as all comments and re"
type textarea "x"
type textarea "I didn't see the effects of nested comments as all comments and rep"
type textarea "x"
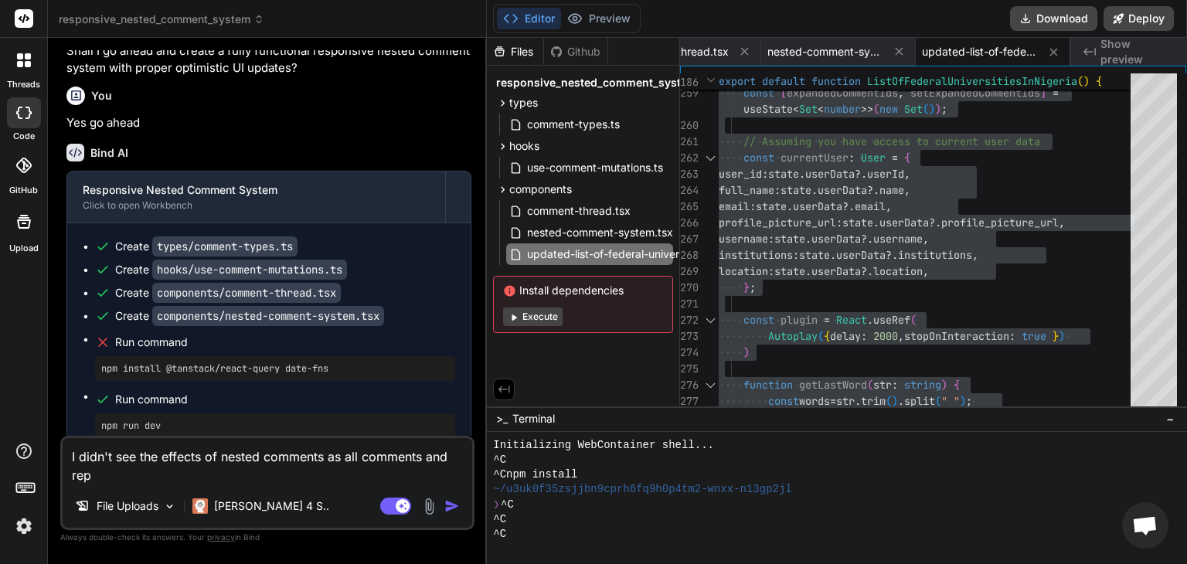
type textarea "I didn't see the effects of nested comments as all comments and repl"
type textarea "x"
type textarea "I didn't see the effects of nested comments as all comments and repli"
type textarea "x"
type textarea "I didn't see the effects of nested comments as all comments and replie"
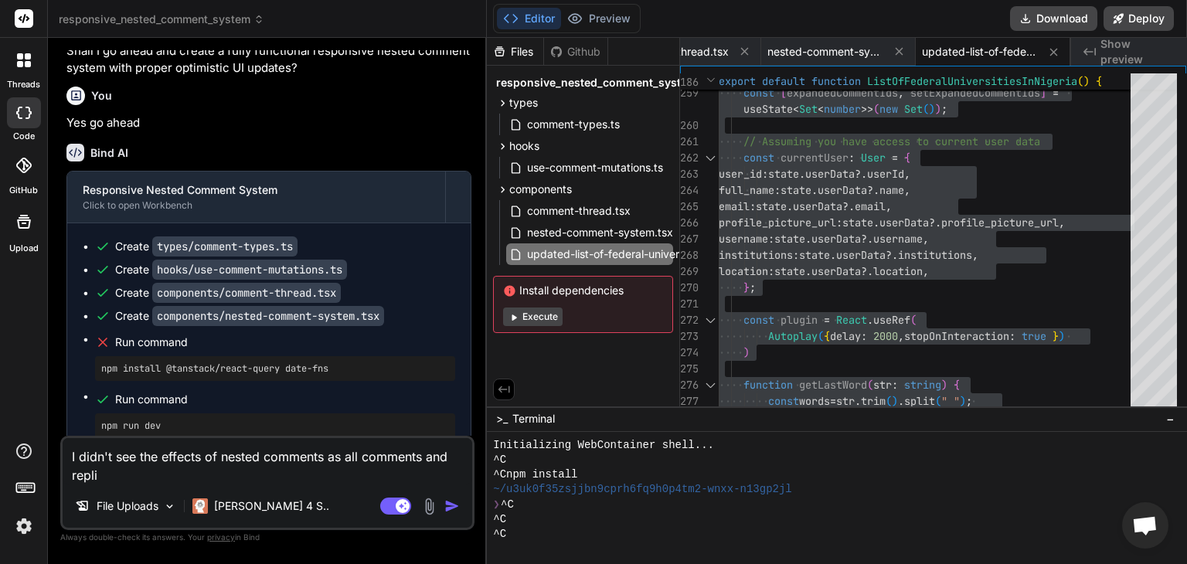
type textarea "x"
type textarea "I didn't see the effects of nested comments as all comments and replies"
type textarea "x"
type textarea "I didn't see the effects of nested comments as all comments and replies"
type textarea "x"
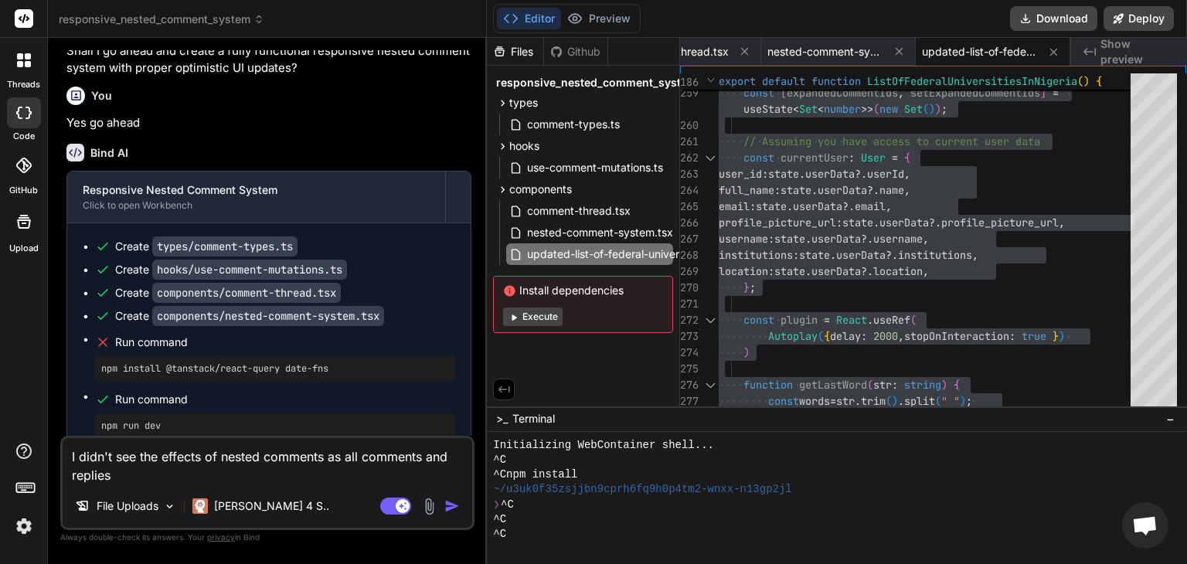
type textarea "I didn't see the effects of nested comments as all comments and replies w"
type textarea "x"
type textarea "I didn't see the effects of nested comments as all comments and replies wh"
type textarea "x"
type textarea "I didn't see the effects of nested comments as all comments and replies whe"
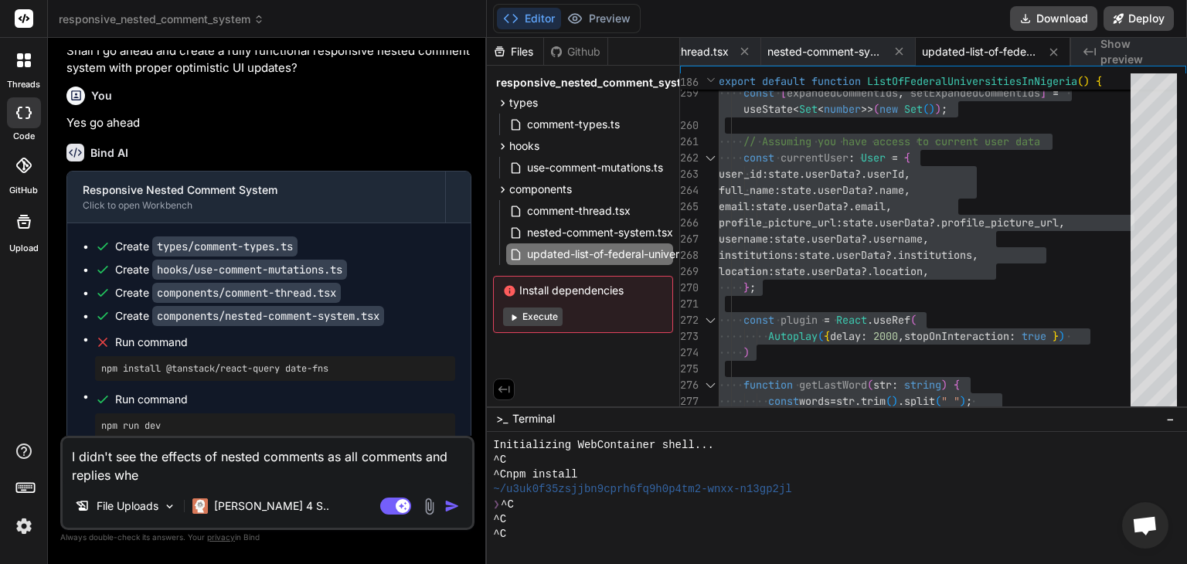
type textarea "x"
type textarea "I didn't see the effects of nested comments as all comments and replies wher"
type textarea "x"
type textarea "I didn't see the effects of nested comments as all comments and replies where"
type textarea "x"
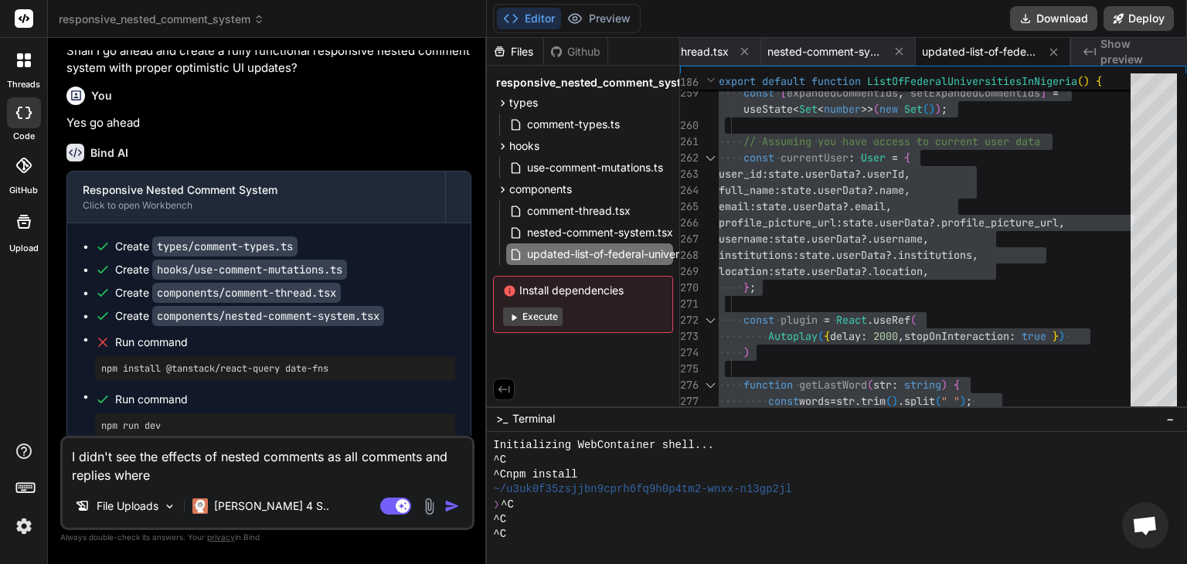
type textarea "I didn't see the effects of nested comments as all comments and replies where"
type textarea "x"
type textarea "I didn't see the effects of nested comments as all comments and replies where d"
type textarea "x"
type textarea "I didn't see the effects of nested comments as all comments and replies where di"
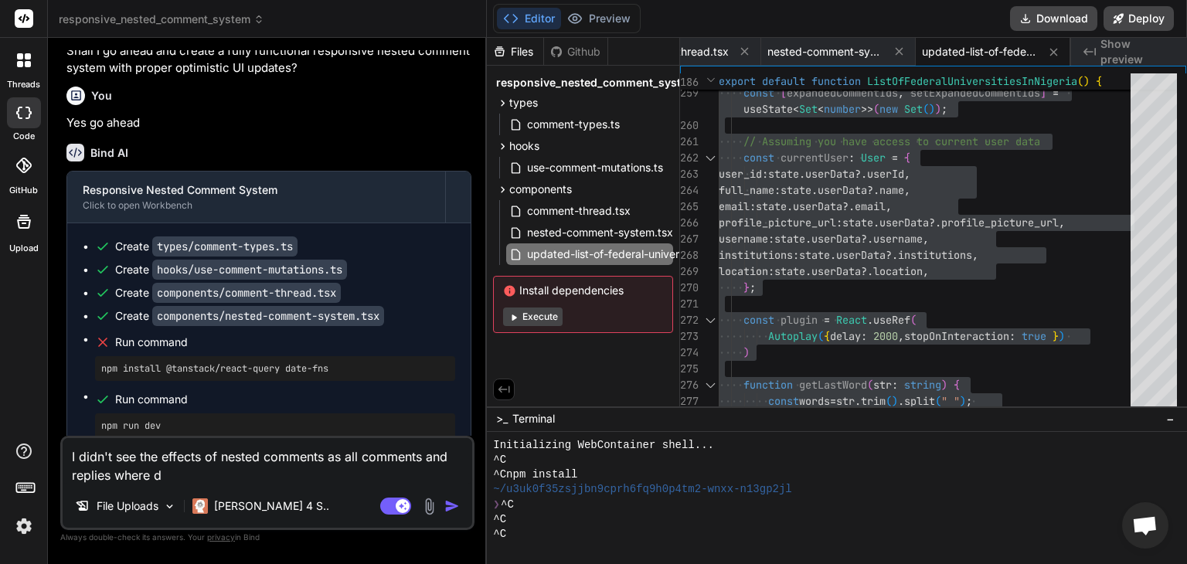
type textarea "x"
type textarea "I didn't see the effects of nested comments as all comments and replies where d…"
type textarea "x"
type textarea "I didn't see the effects of nested comments as all comments and replies where d…"
type textarea "x"
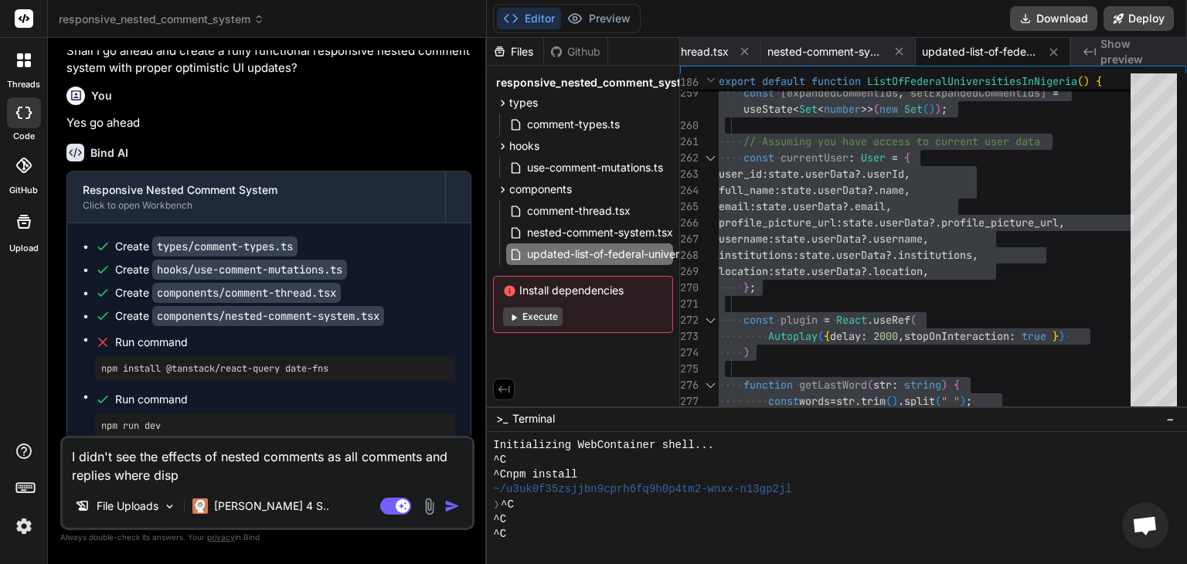
type textarea "I didn't see the effects of nested comments as all comments and replies where d…"
type textarea "x"
type textarea "I didn't see the effects of nested comments as all comments and replies where d…"
type textarea "x"
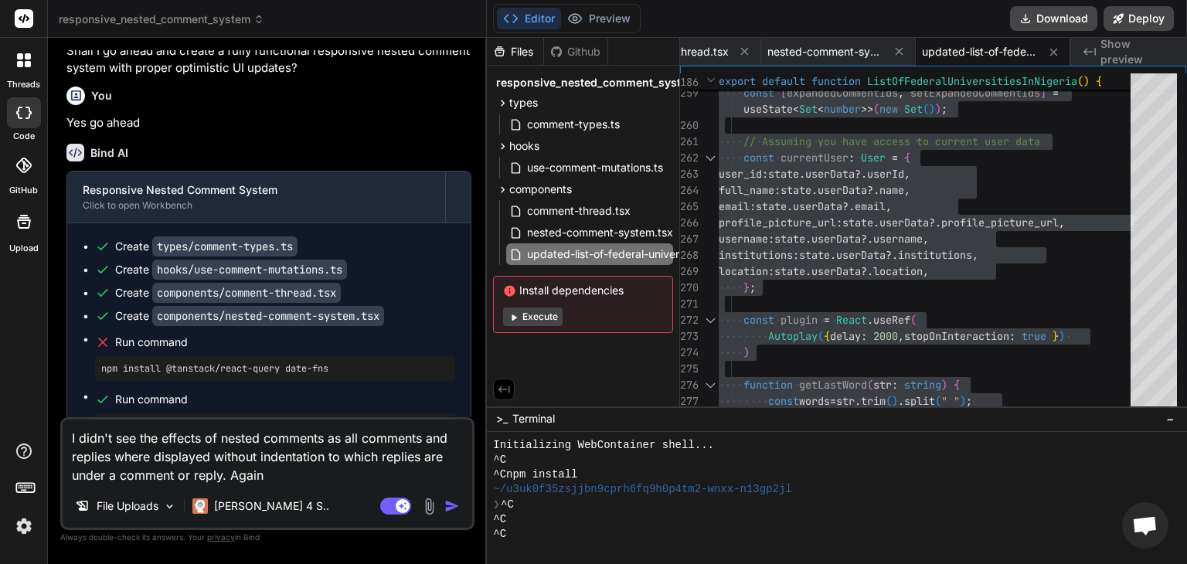
click at [326, 431] on textarea "I didn't see the effects of nested comments as all comments and replies where d…" at bounding box center [268, 452] width 410 height 65
click at [380, 477] on textarea "I didn't see the effects of nested comments system as all comments and replies …" at bounding box center [268, 452] width 410 height 65
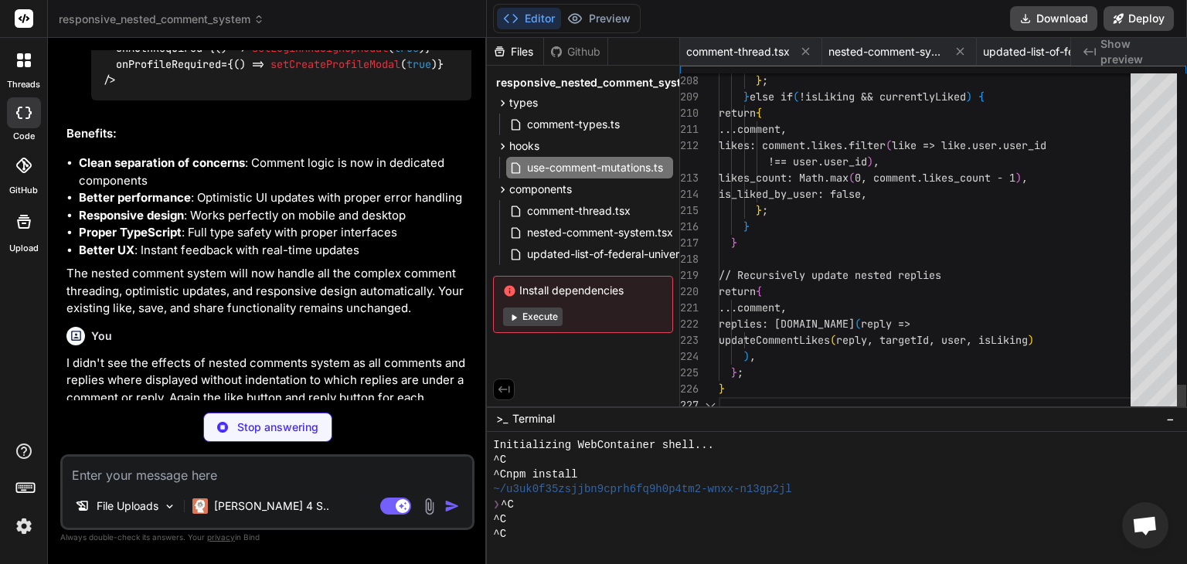
scroll to position [0, 131]
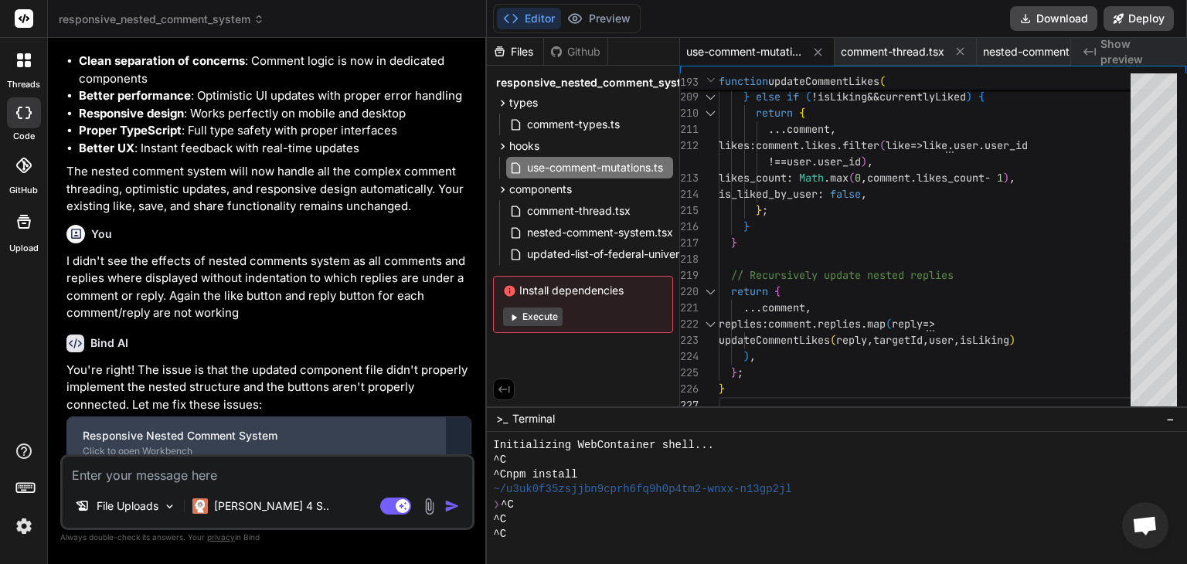
click at [366, 428] on div "Responsive Nested Comment System" at bounding box center [256, 435] width 347 height 15
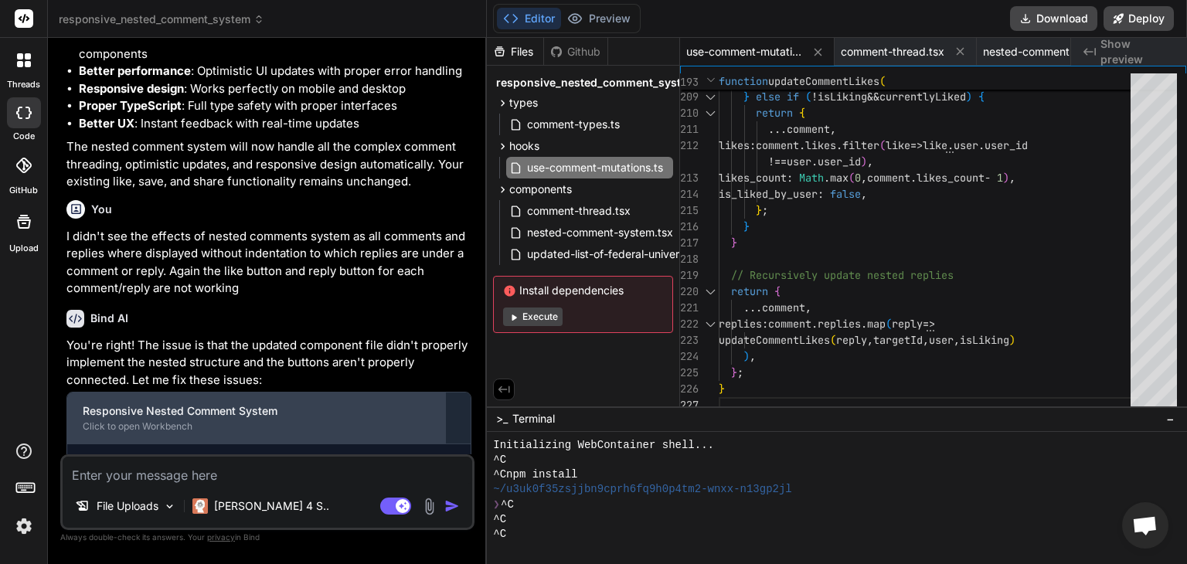
scroll to position [27010, 0]
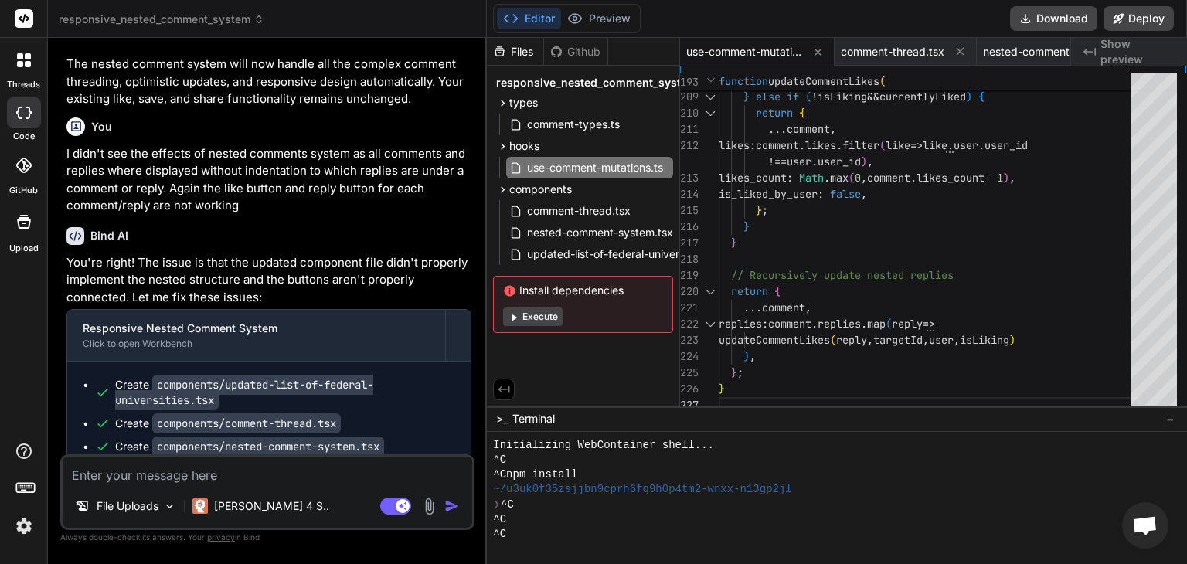
scroll to position [27111, 0]
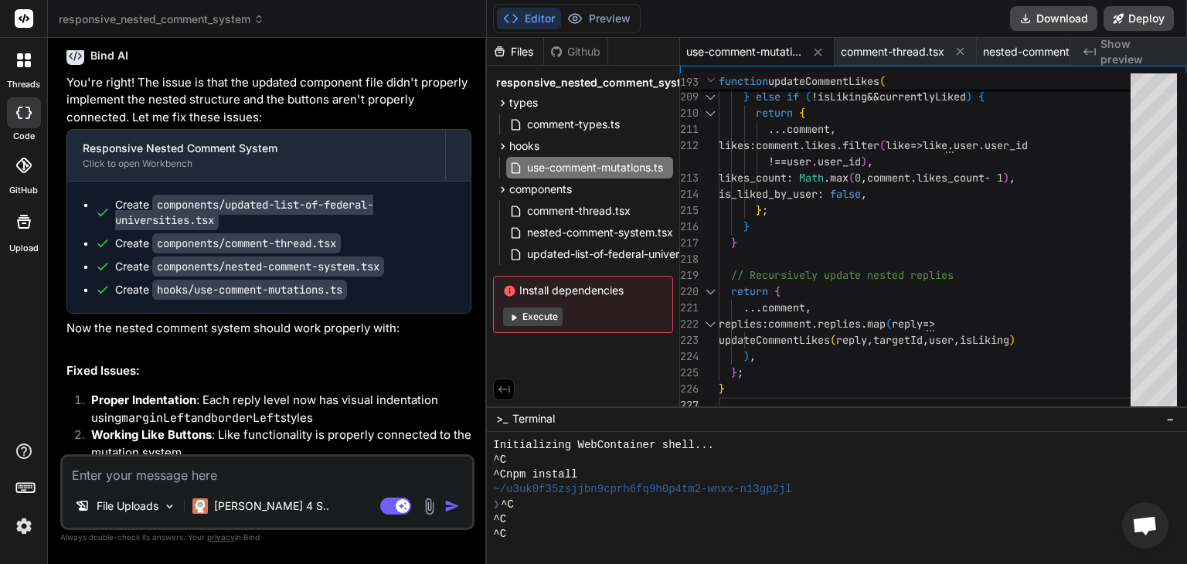
click at [283, 531] on li "Responsive Design : Indentation scales properly on mobile devices" at bounding box center [275, 542] width 393 height 22
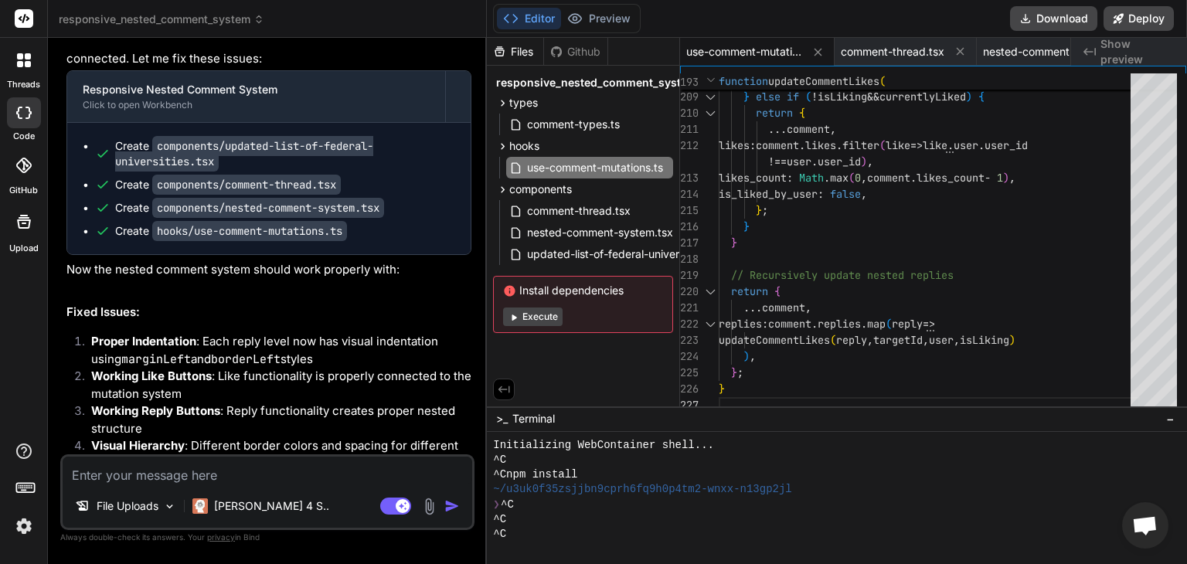
click at [324, 549] on li "Visual Nesting : Replies are indented with left borders showing hierarchy" at bounding box center [275, 566] width 393 height 35
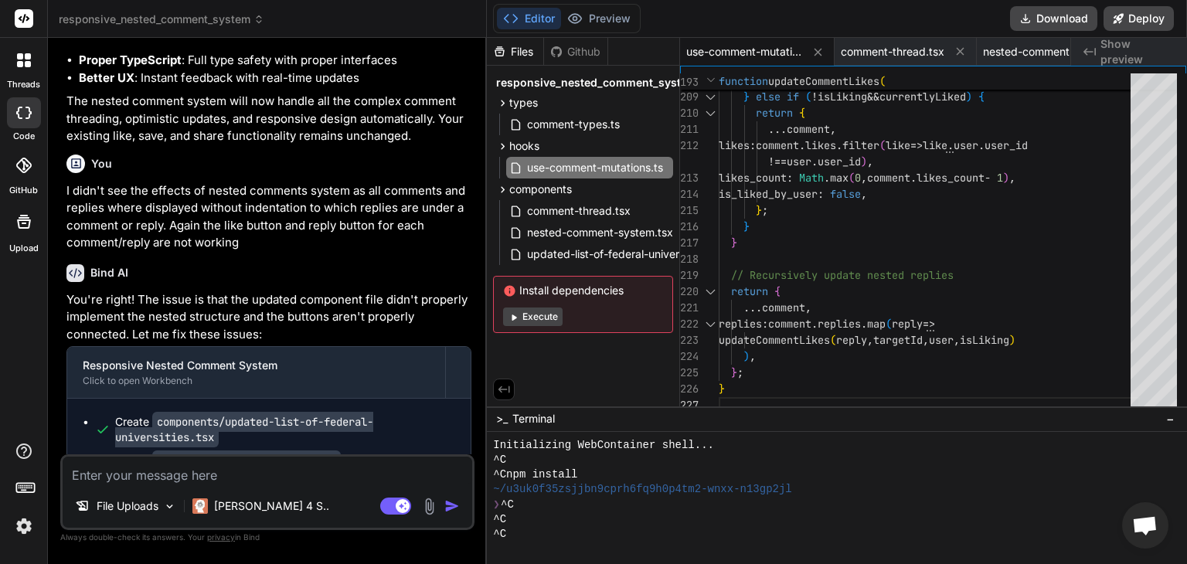
scroll to position [27050, 0]
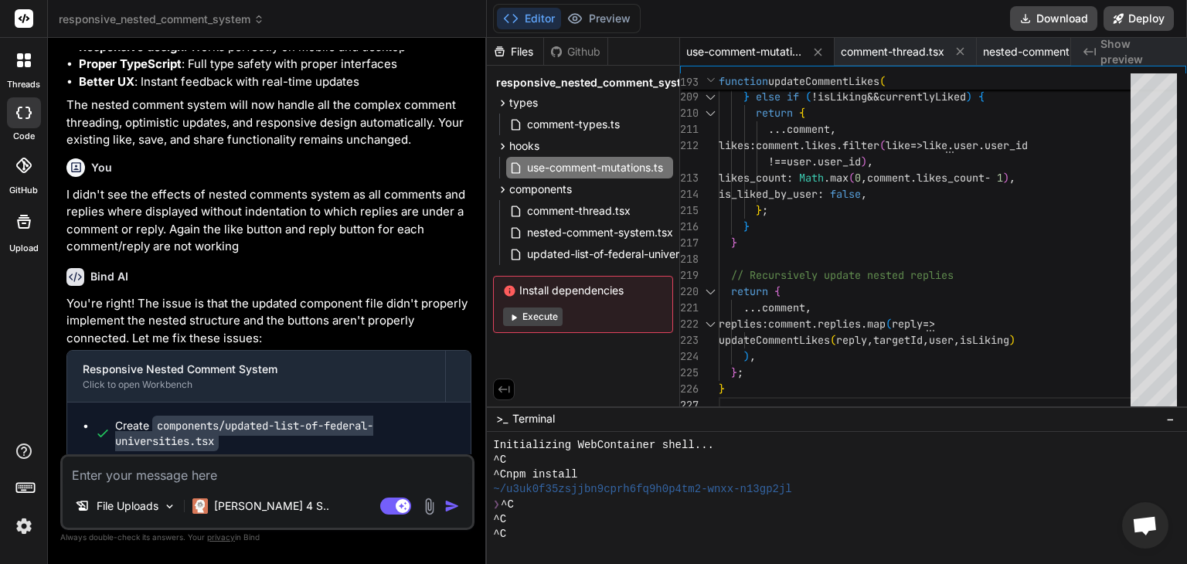
click at [541, 165] on span "use-comment-mutations.ts" at bounding box center [595, 167] width 139 height 19
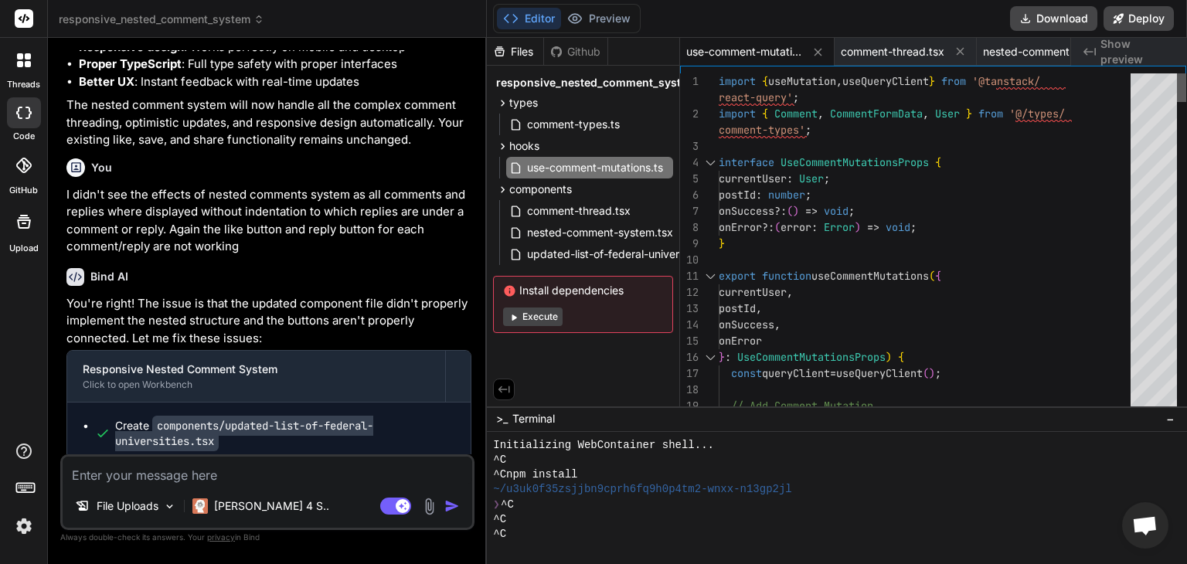
click at [1186, 73] on div at bounding box center [1181, 87] width 9 height 29
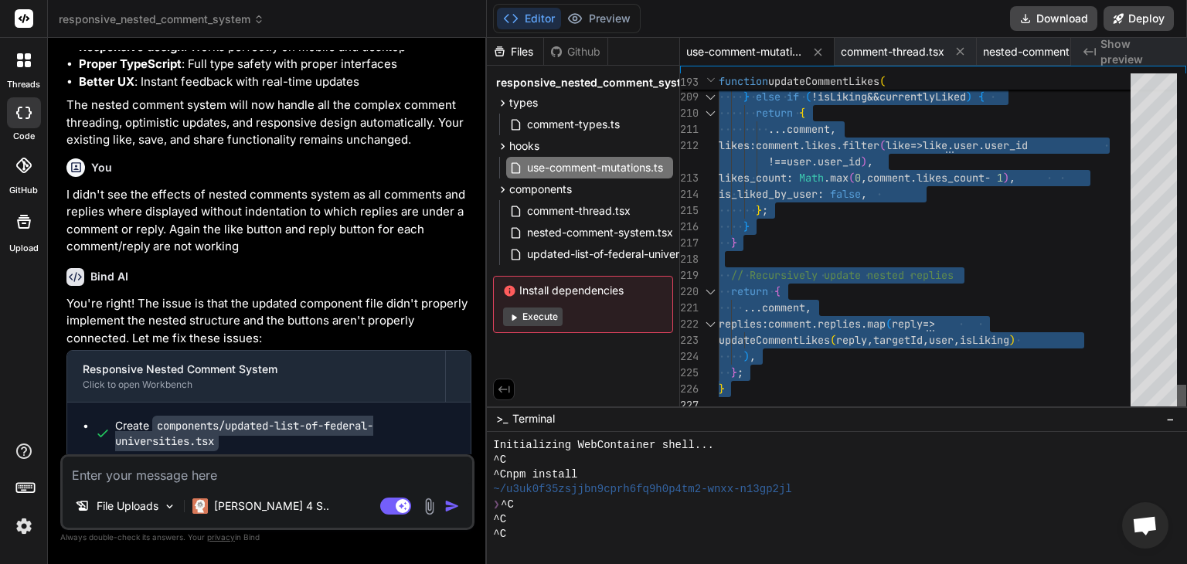
click at [1186, 413] on div at bounding box center [1181, 399] width 9 height 29
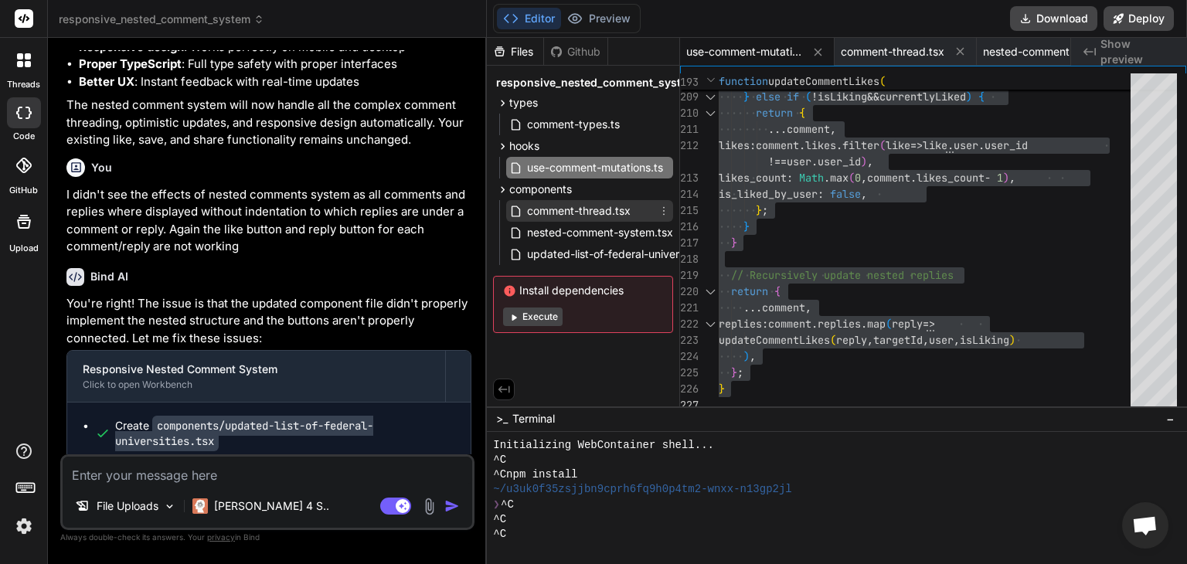
click at [588, 211] on span "comment-thread.tsx" at bounding box center [579, 211] width 107 height 19
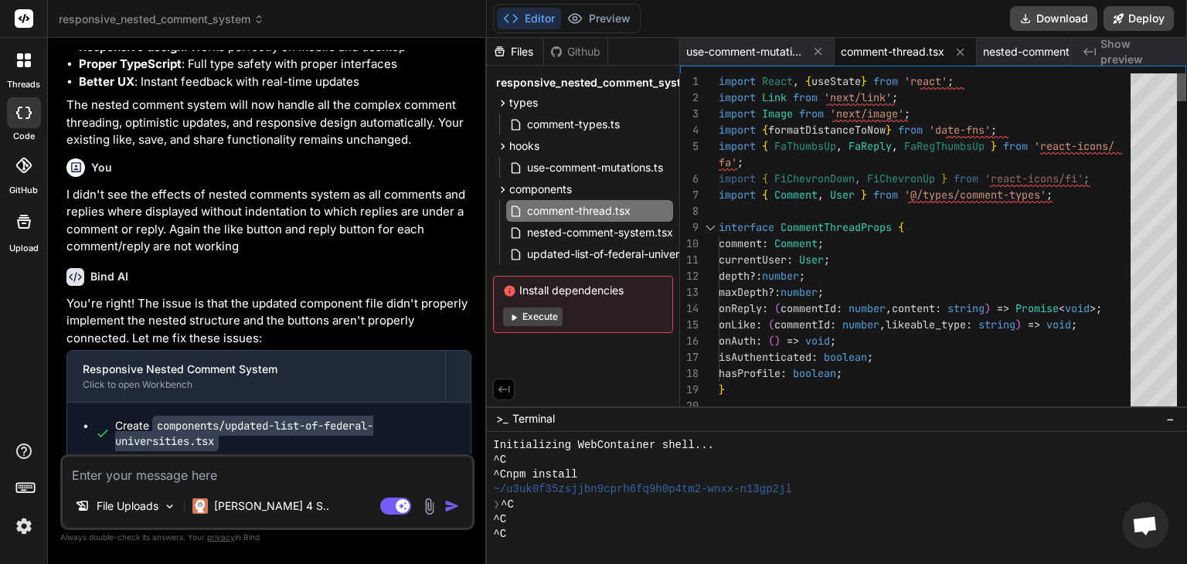
click at [1186, 73] on div at bounding box center [1181, 87] width 9 height 28
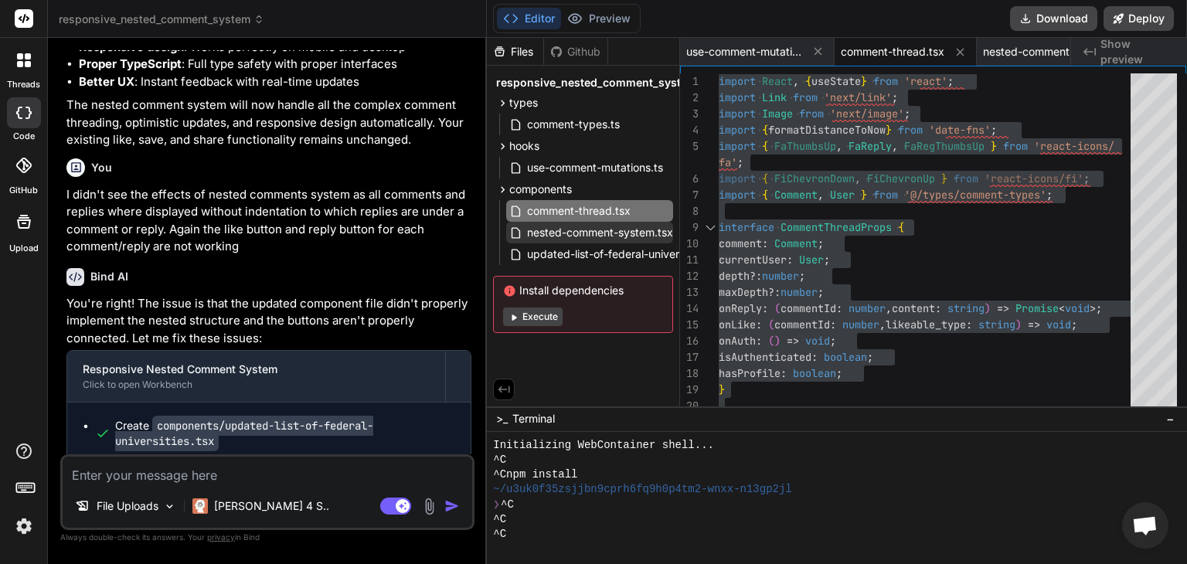
click at [618, 229] on span "nested-comment-system.tsx" at bounding box center [600, 232] width 149 height 19
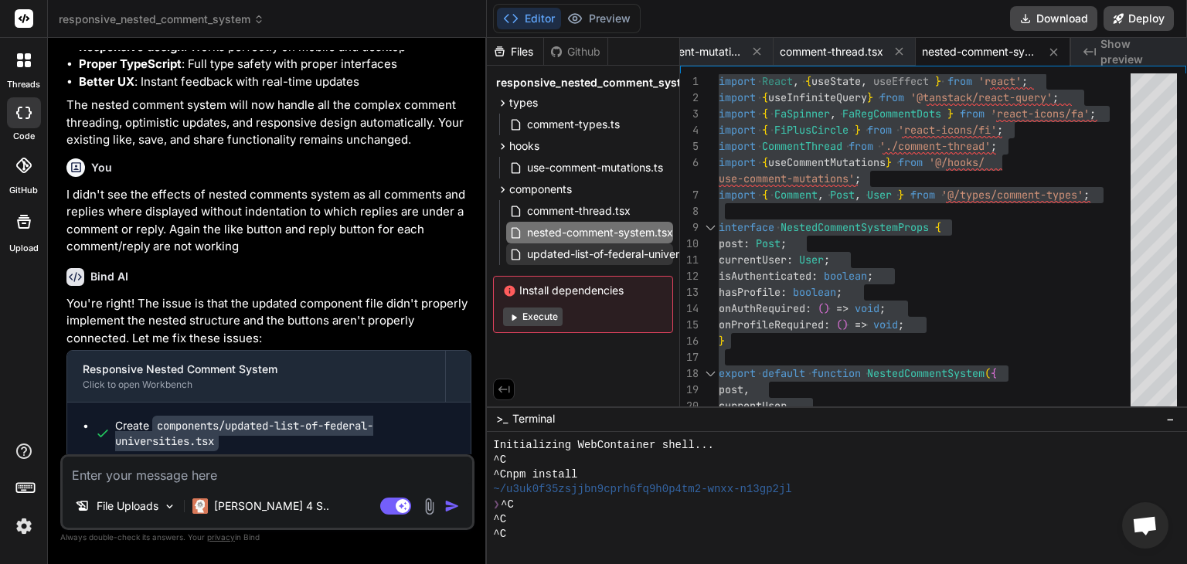
click at [611, 251] on span "updated-list-of-federal-universities.tsx" at bounding box center [625, 254] width 199 height 19
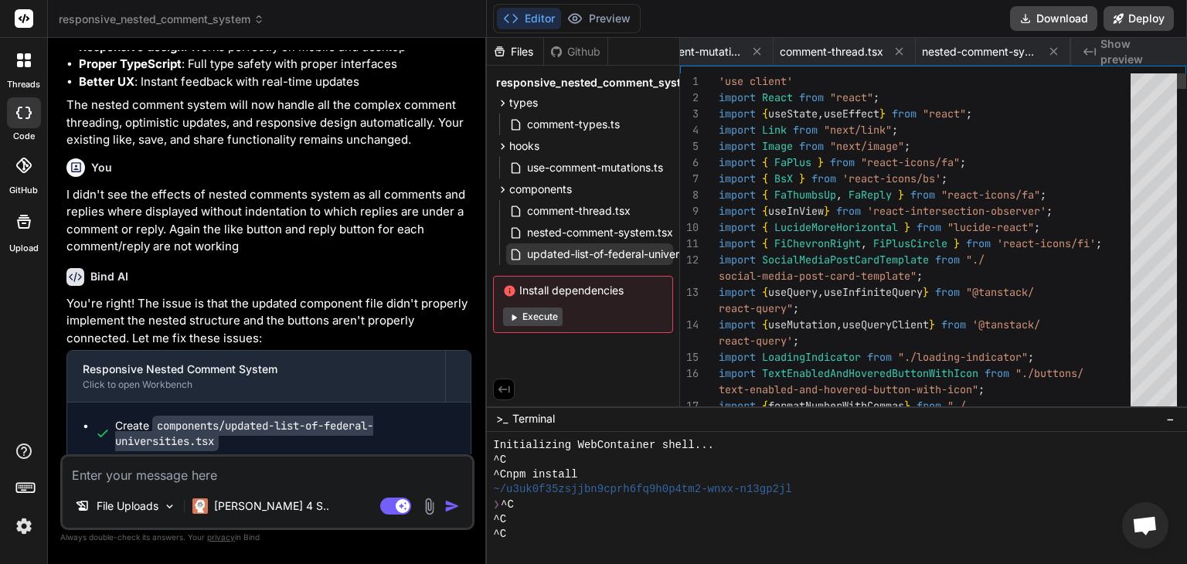
scroll to position [0, 347]
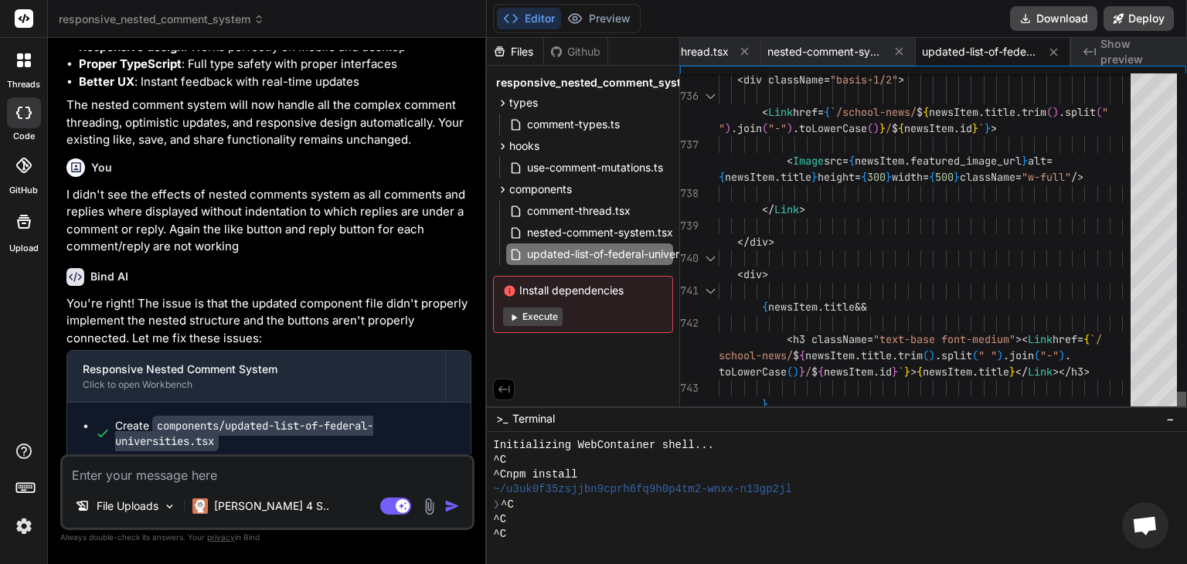
click at [1185, 403] on div at bounding box center [1181, 399] width 9 height 15
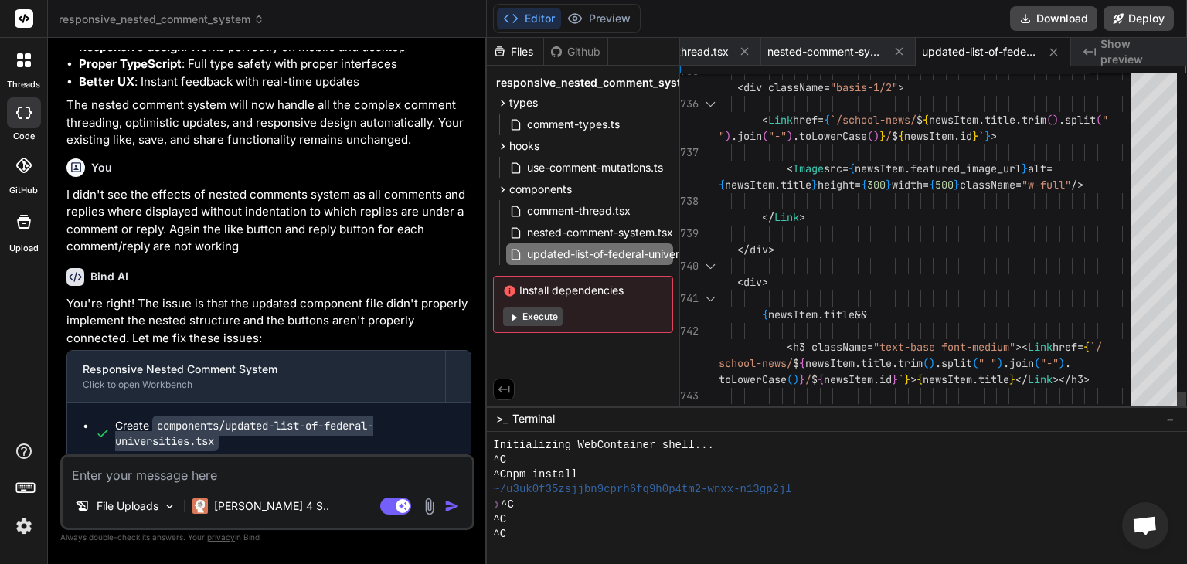
scroll to position [0, 0]
